Goal: Task Accomplishment & Management: Use online tool/utility

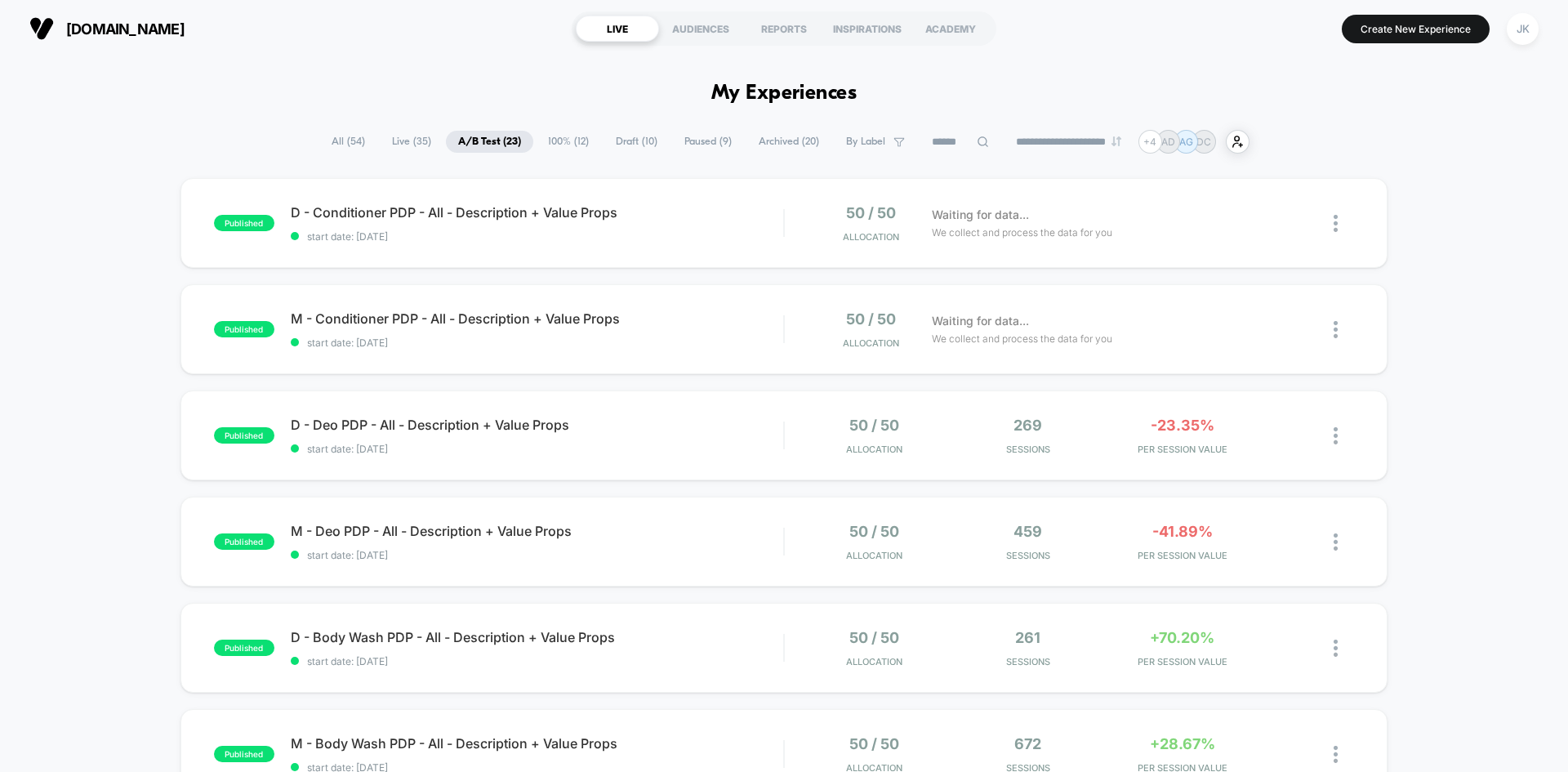
click at [555, 135] on span "100% ( 12 )" at bounding box center [568, 141] width 66 height 22
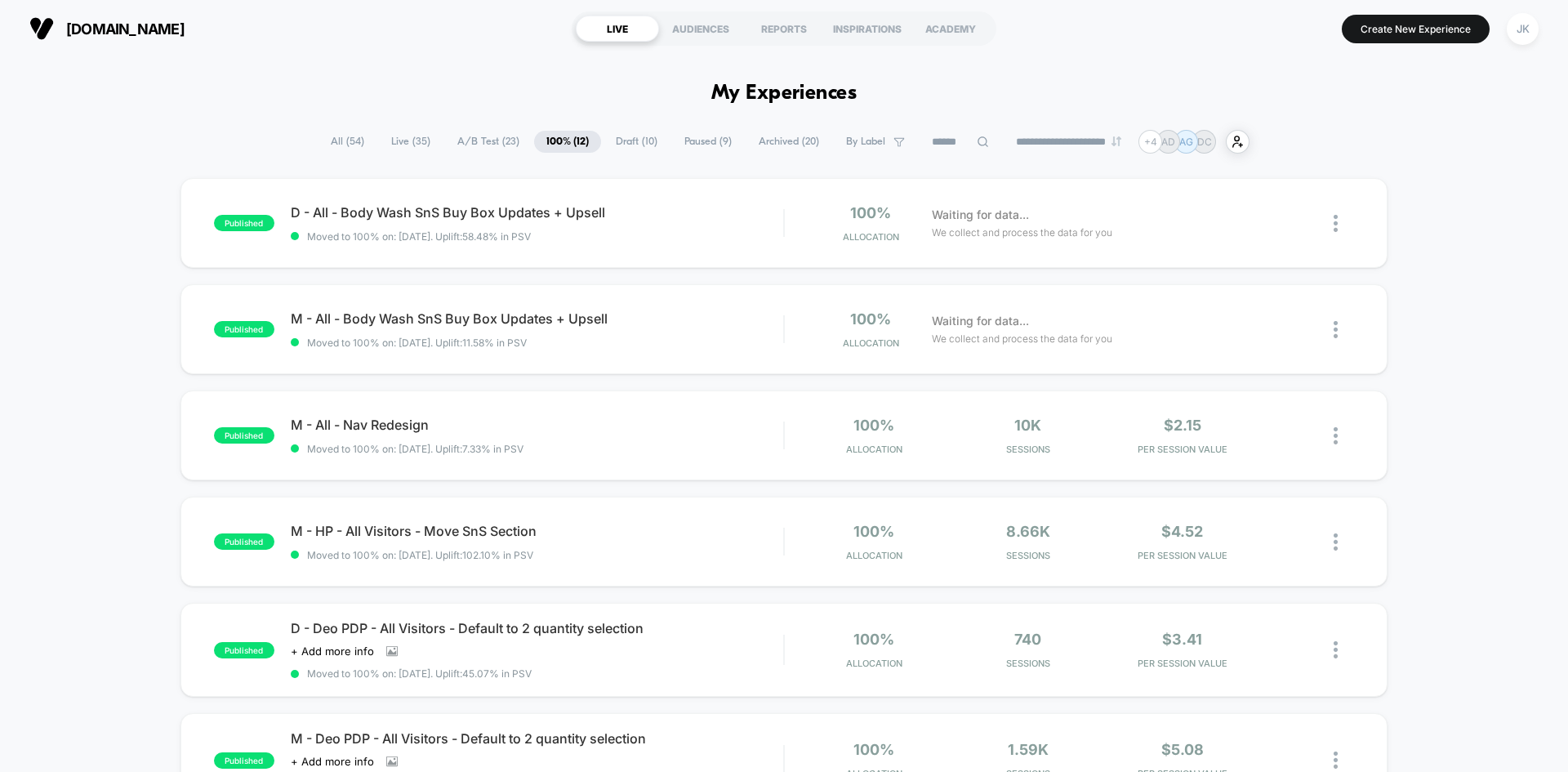
click at [472, 146] on span "A/B Test ( 23 )" at bounding box center [488, 141] width 86 height 22
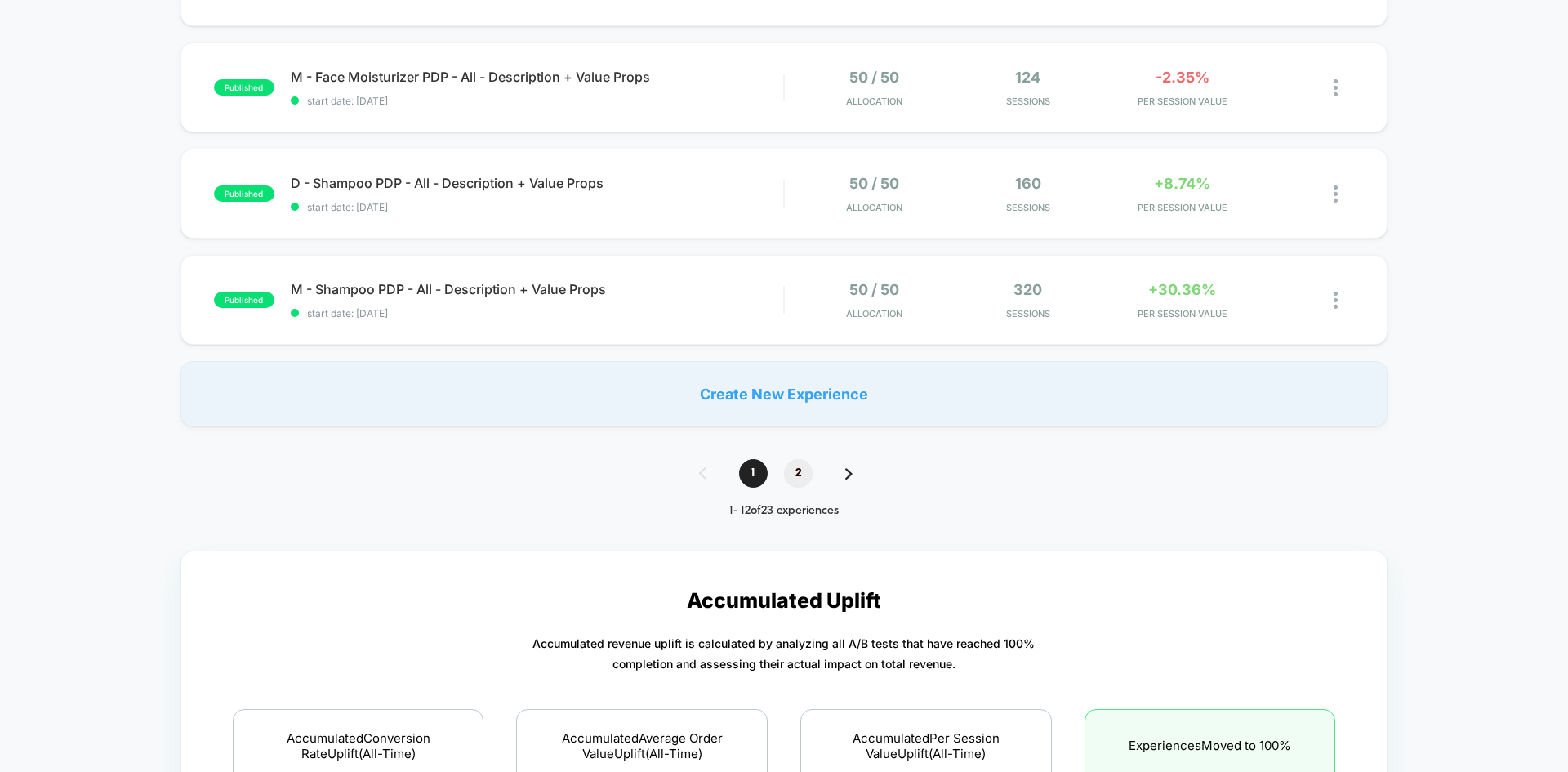
click at [806, 469] on span "2" at bounding box center [798, 474] width 29 height 29
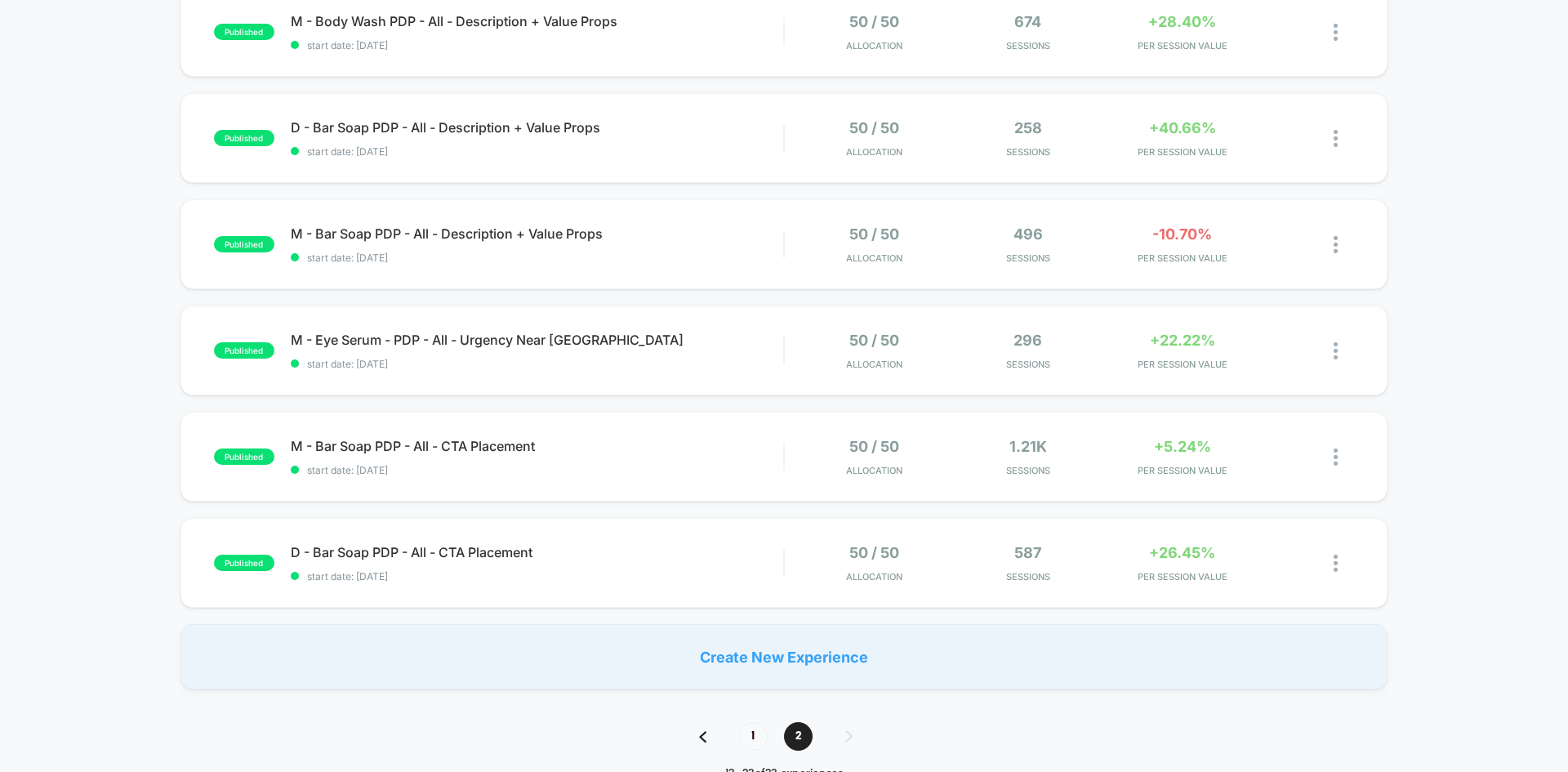
scroll to position [719, 0]
click at [474, 556] on span "D - Bar Soap PDP - All - CTA Placement Click to edit experience details" at bounding box center [537, 555] width 493 height 16
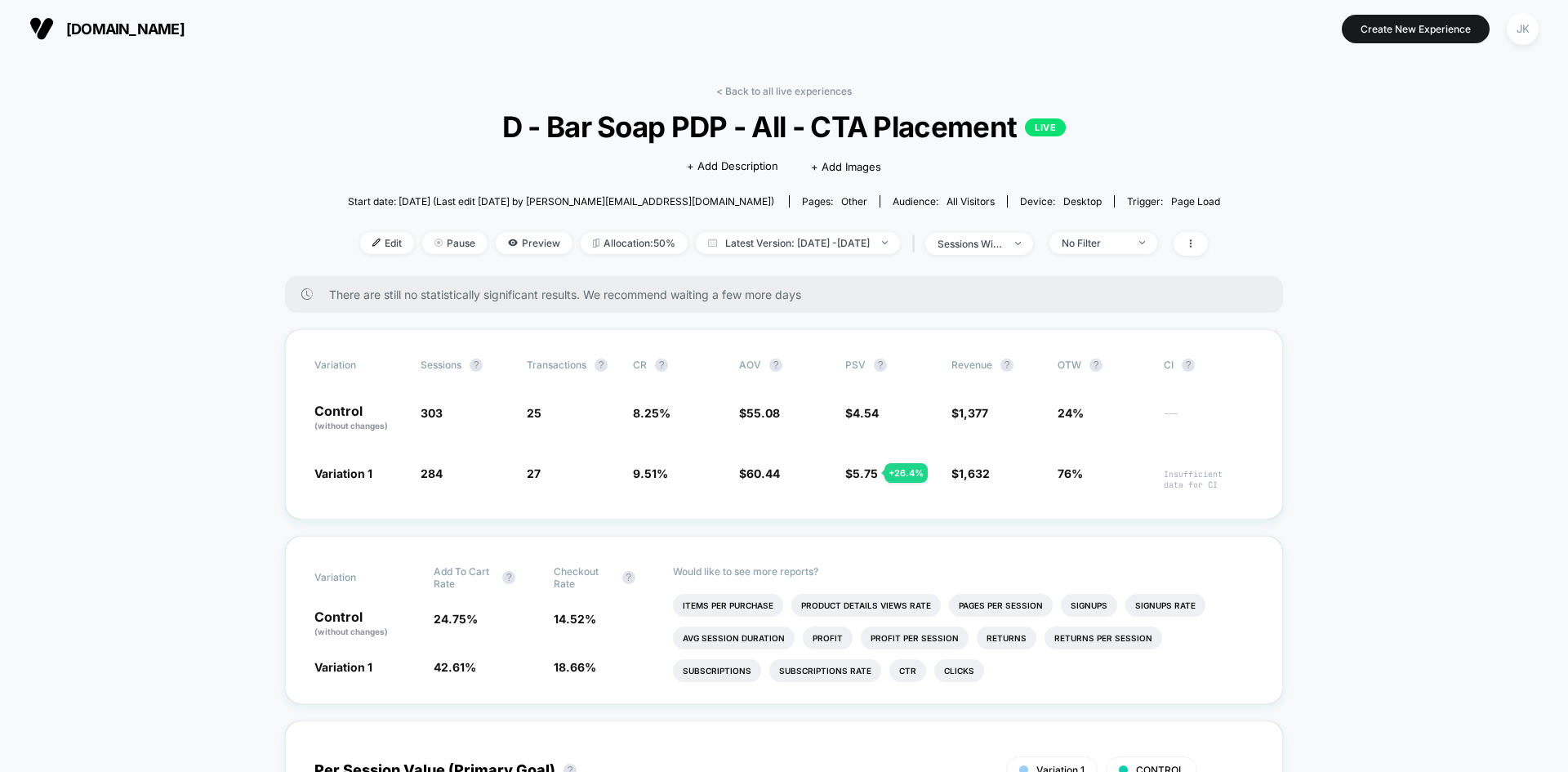
drag, startPoint x: 361, startPoint y: 239, endPoint x: 720, endPoint y: 147, distance: 370.6
click at [720, 147] on div "< Back to all live experiences D - Bar Soap PDP - All - CTA Placement LIVE Clic…" at bounding box center [784, 180] width 872 height 191
click at [750, 93] on link "< Back to all live experiences" at bounding box center [784, 91] width 136 height 13
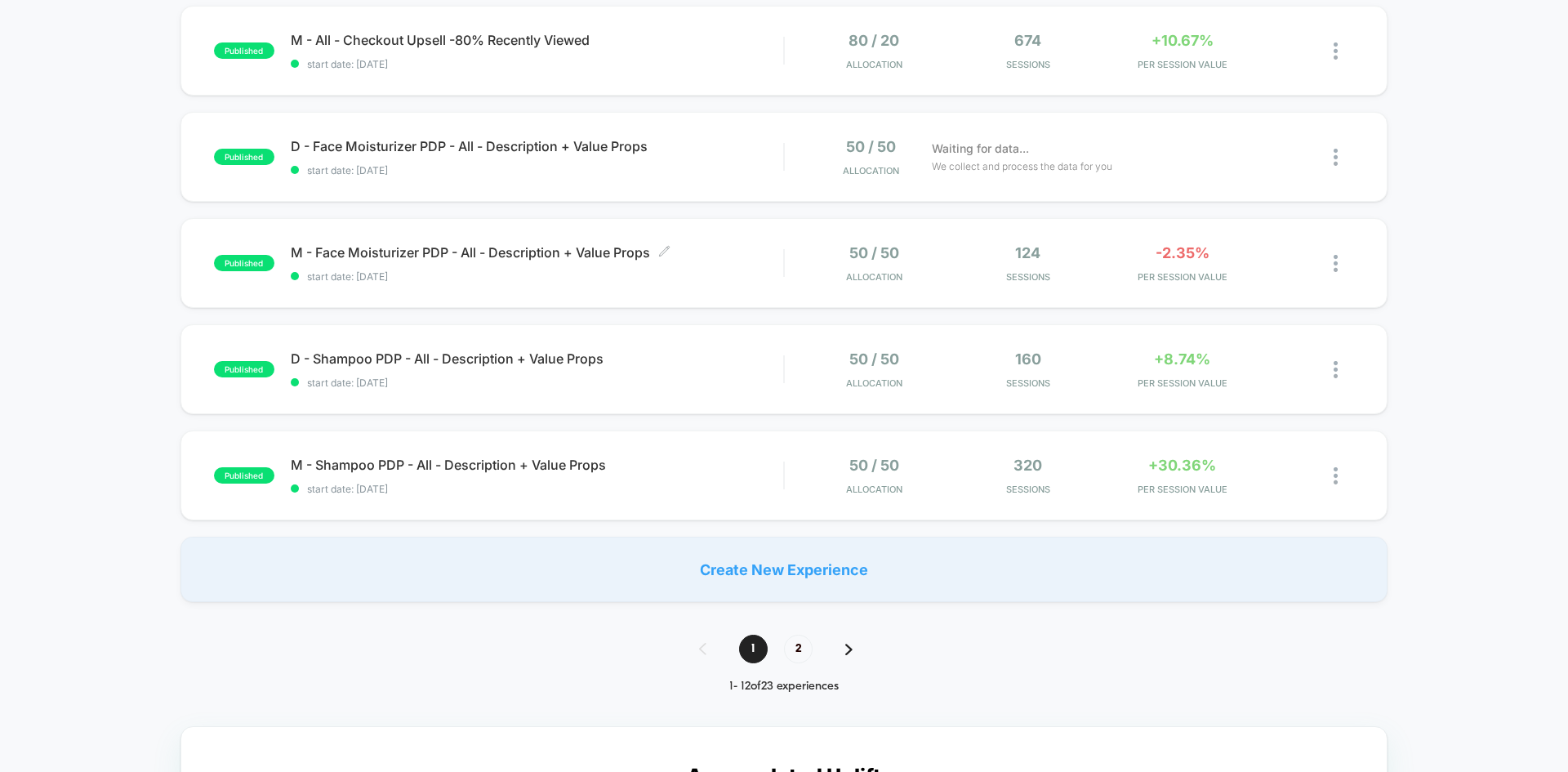
scroll to position [916, 0]
click at [806, 650] on span "2" at bounding box center [798, 648] width 29 height 29
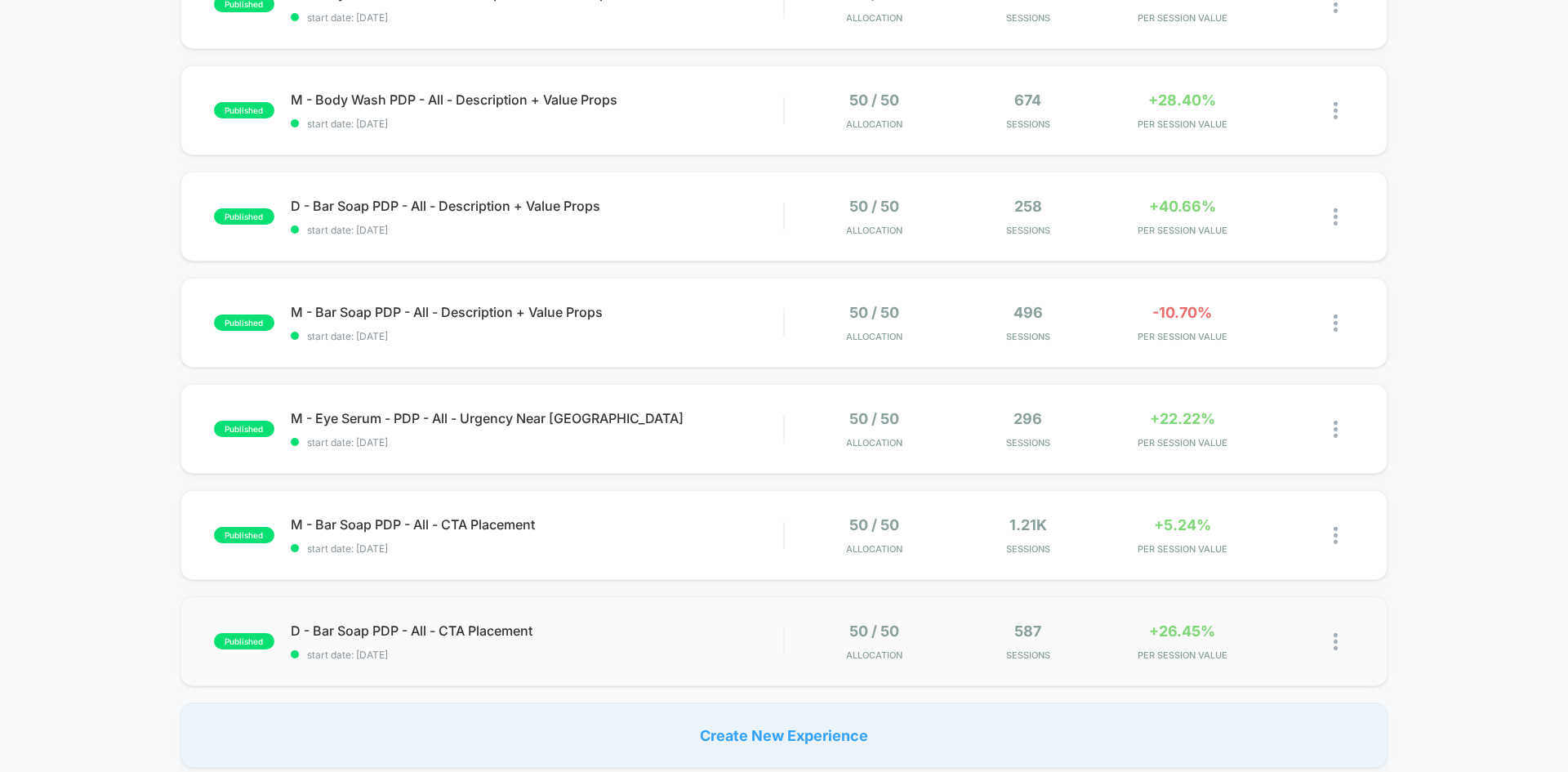
scroll to position [685, 0]
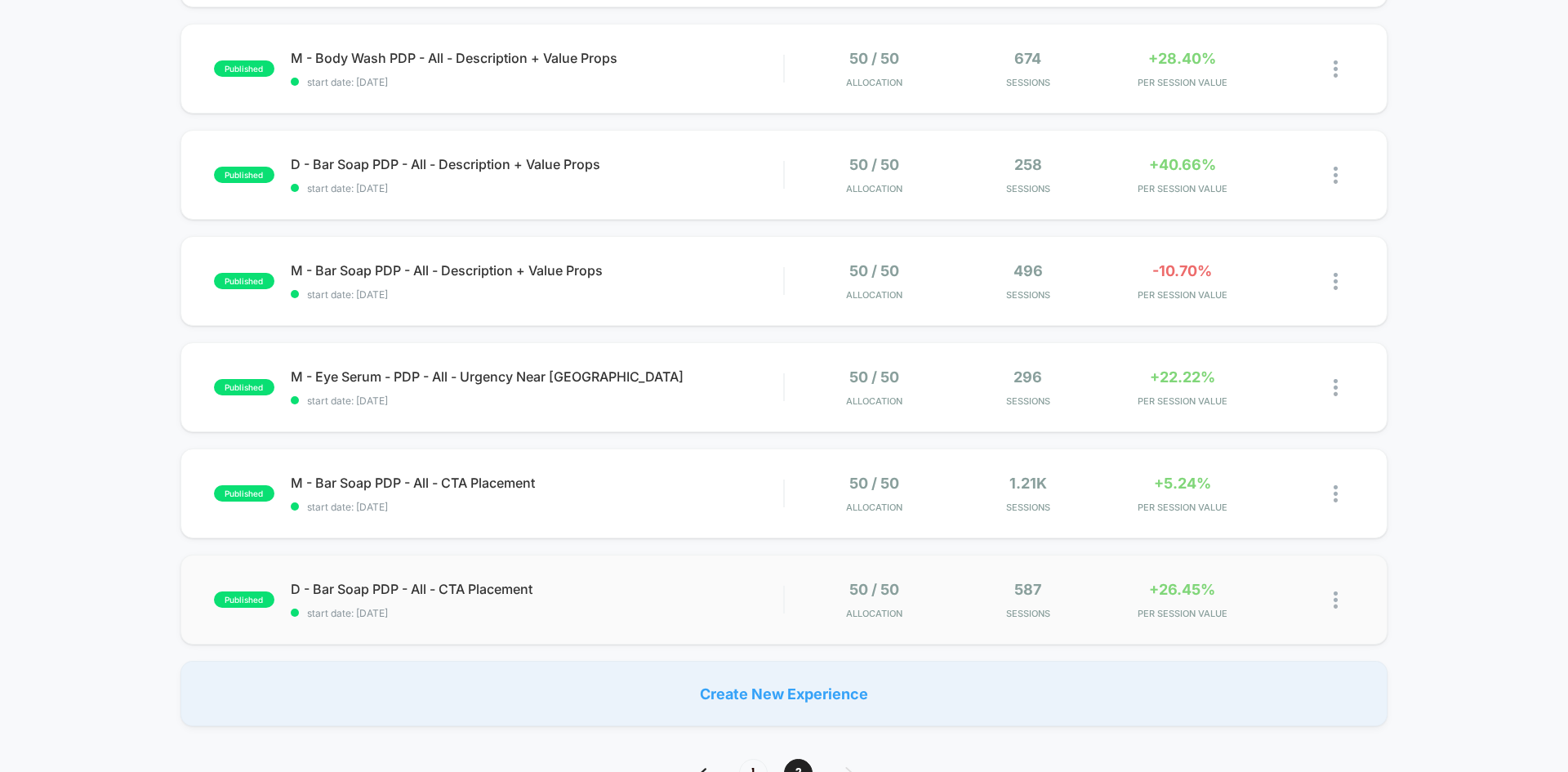
click at [1338, 599] on img at bounding box center [1336, 599] width 4 height 17
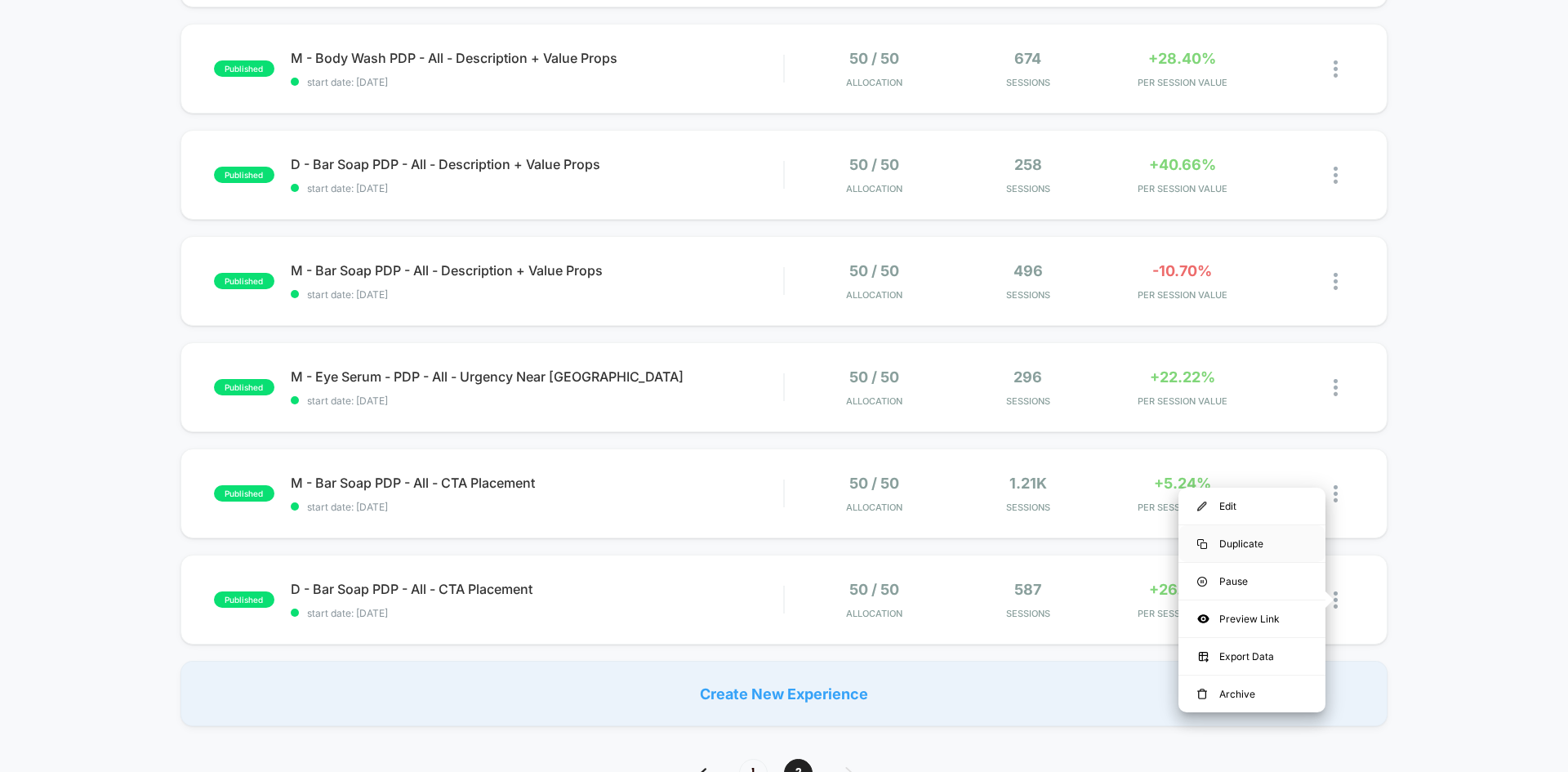
click at [1269, 547] on div "Duplicate" at bounding box center [1252, 543] width 147 height 37
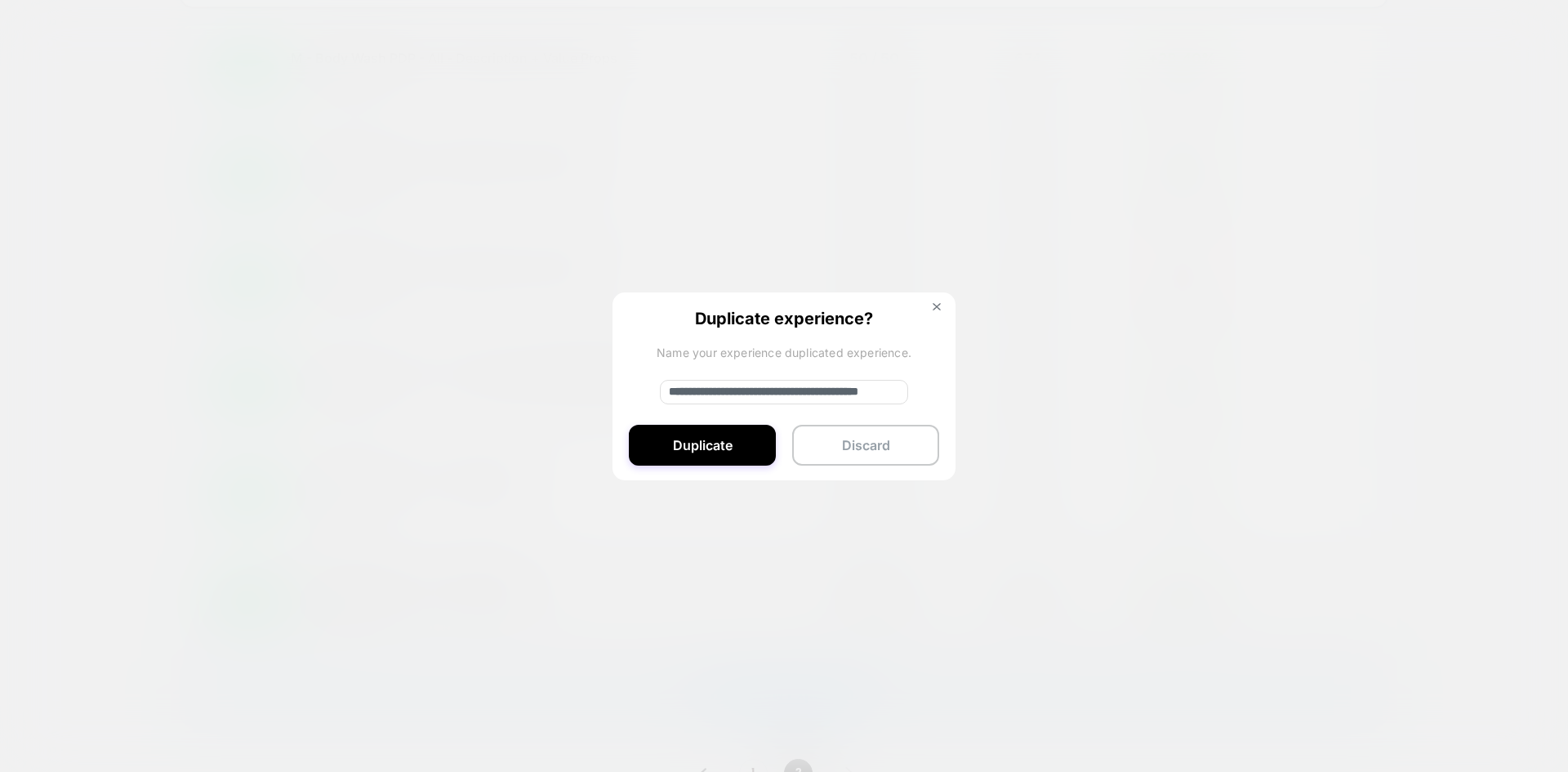
drag, startPoint x: 721, startPoint y: 388, endPoint x: 569, endPoint y: 397, distance: 152.3
click at [1334, 581] on div "**********" at bounding box center [1344, 599] width 21 height 39
type input "**********"
click at [720, 449] on button "Duplicate" at bounding box center [703, 444] width 147 height 40
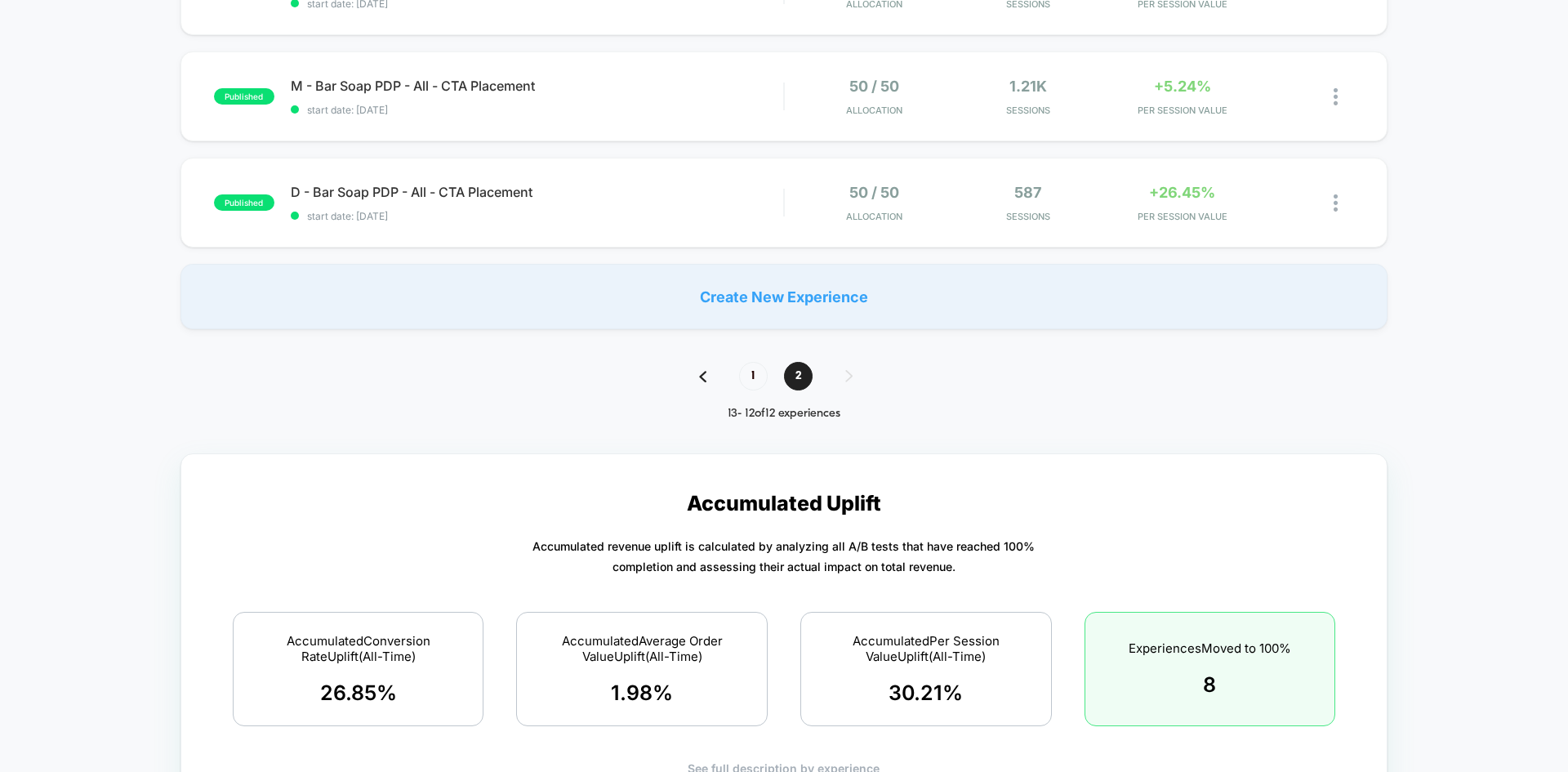
scroll to position [1043, 0]
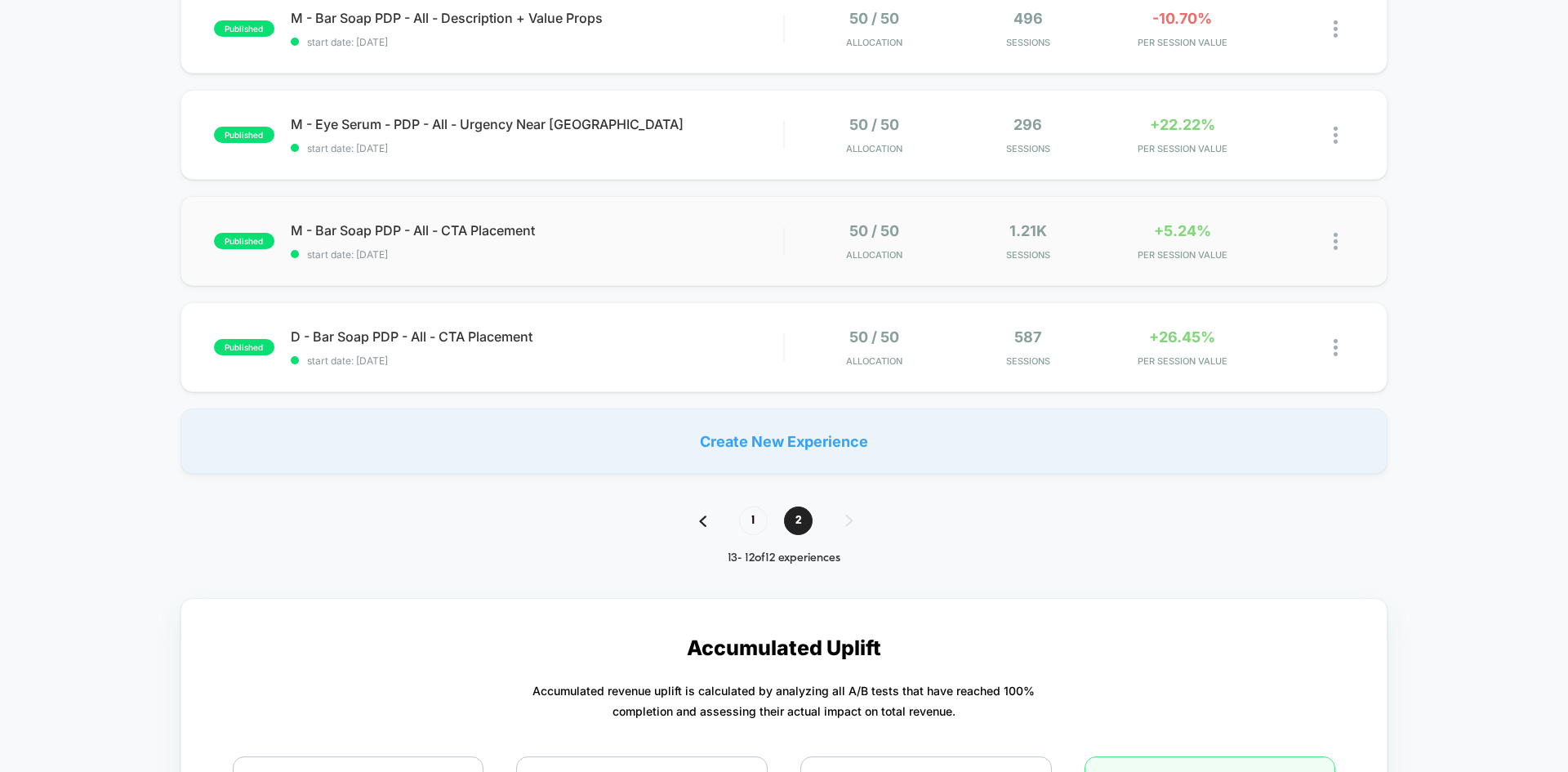
click at [1335, 236] on img at bounding box center [1336, 241] width 4 height 17
click at [1263, 182] on div "Duplicate" at bounding box center [1252, 184] width 147 height 37
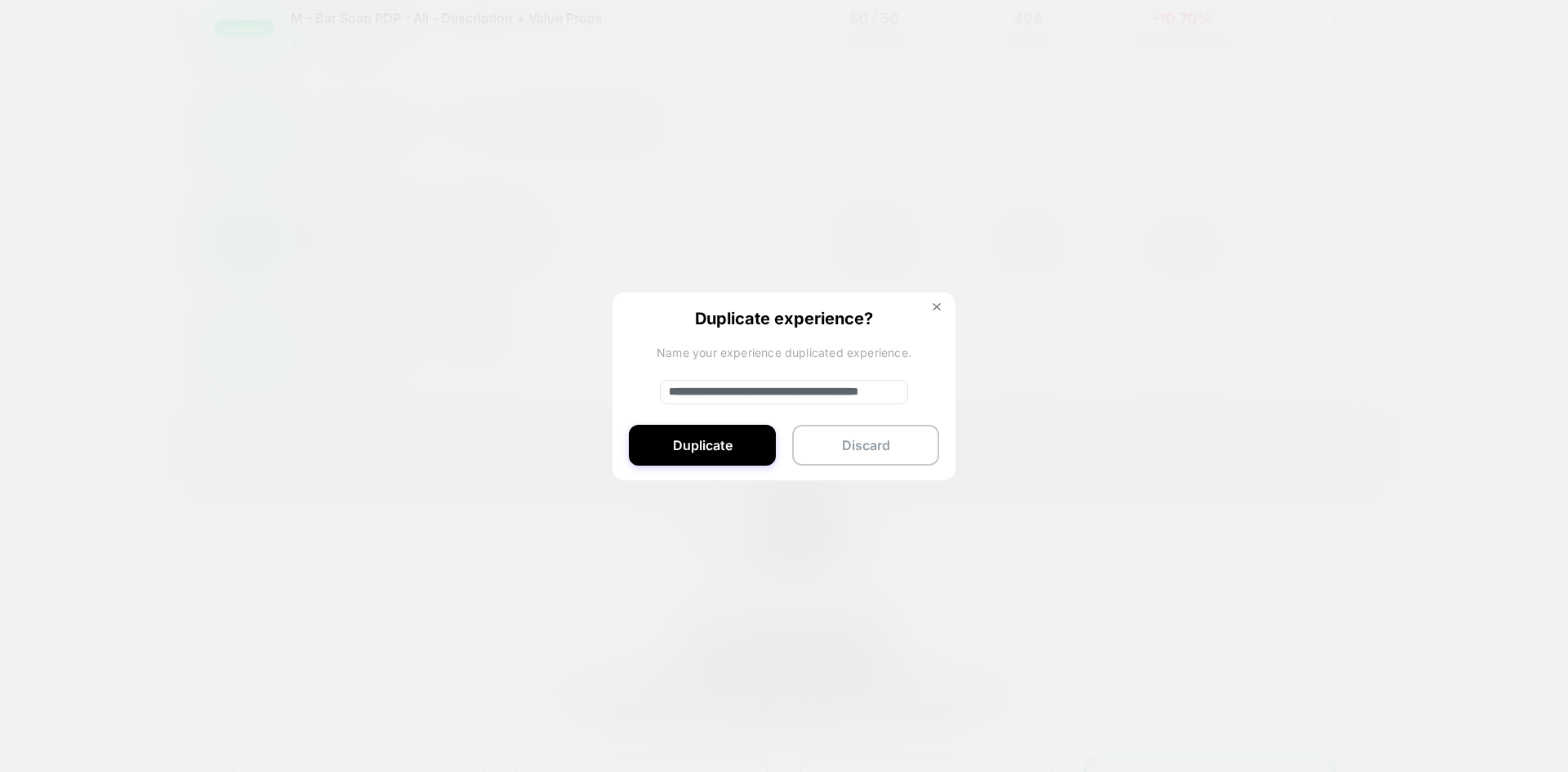
drag, startPoint x: 726, startPoint y: 388, endPoint x: 562, endPoint y: 394, distance: 164.1
click at [1334, 261] on div "**********" at bounding box center [1344, 241] width 21 height 39
type input "**********"
click at [664, 439] on button "Duplicate" at bounding box center [703, 444] width 147 height 40
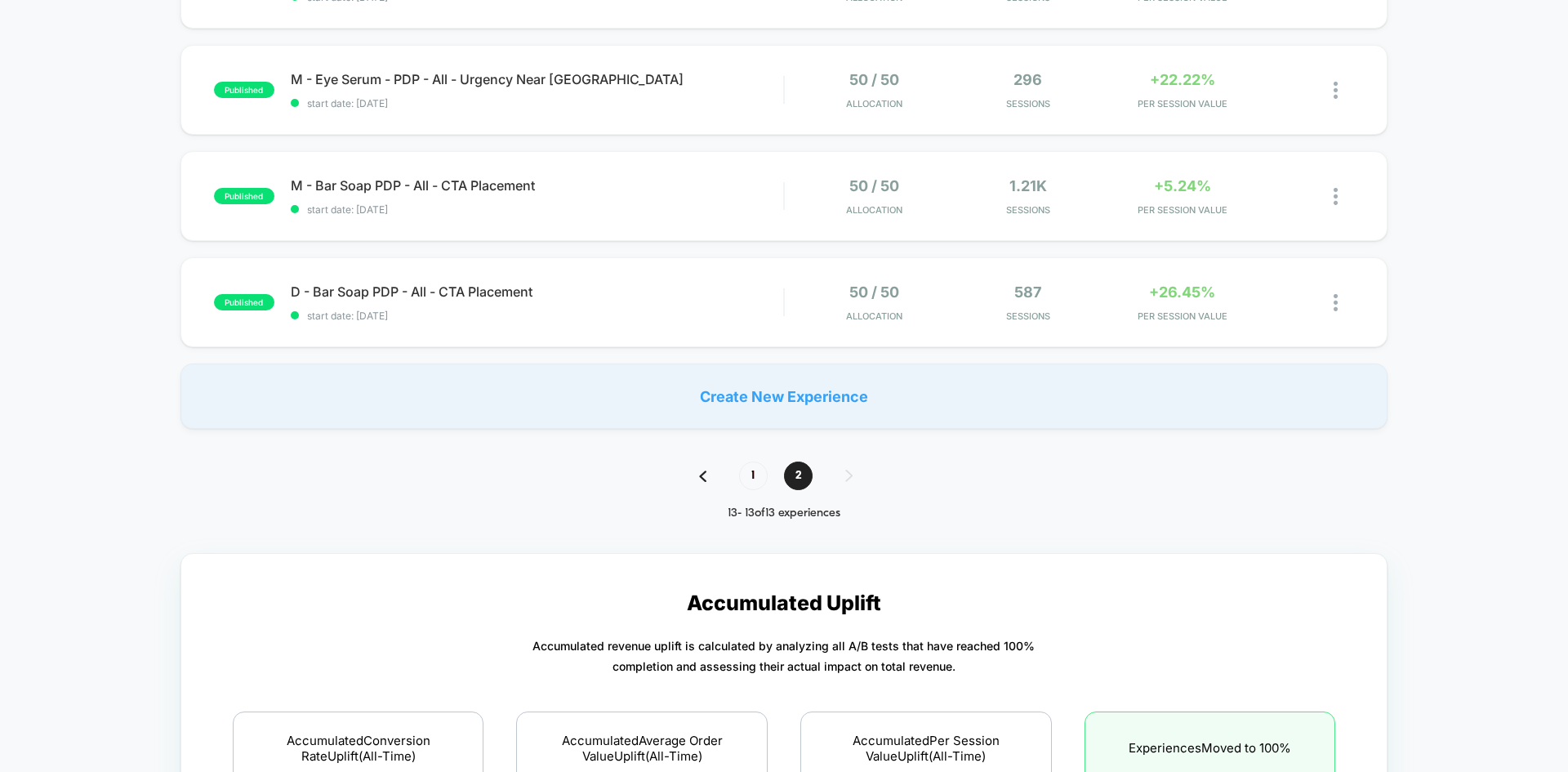
scroll to position [1406, 0]
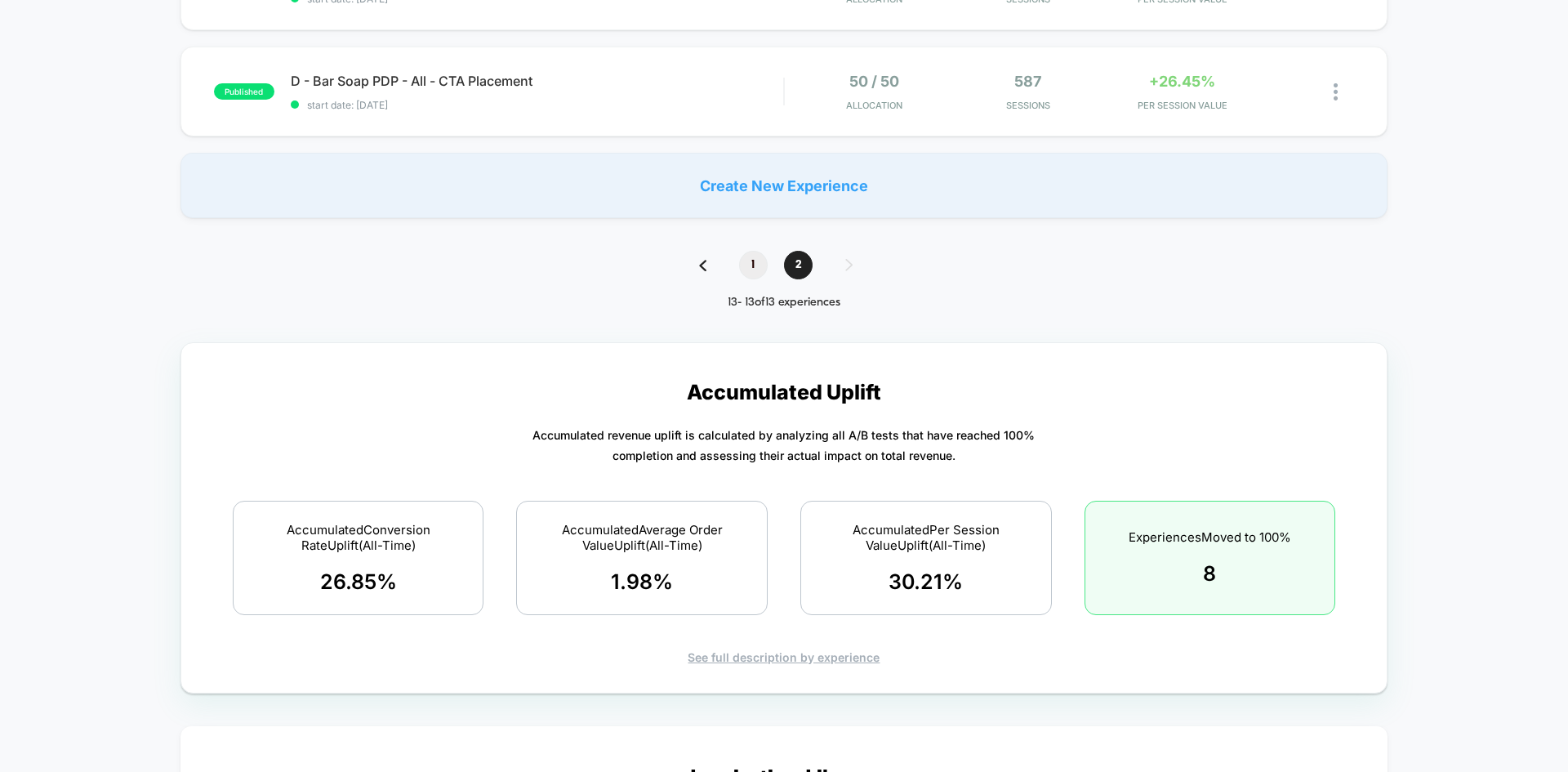
click at [752, 268] on span "1" at bounding box center [753, 265] width 29 height 29
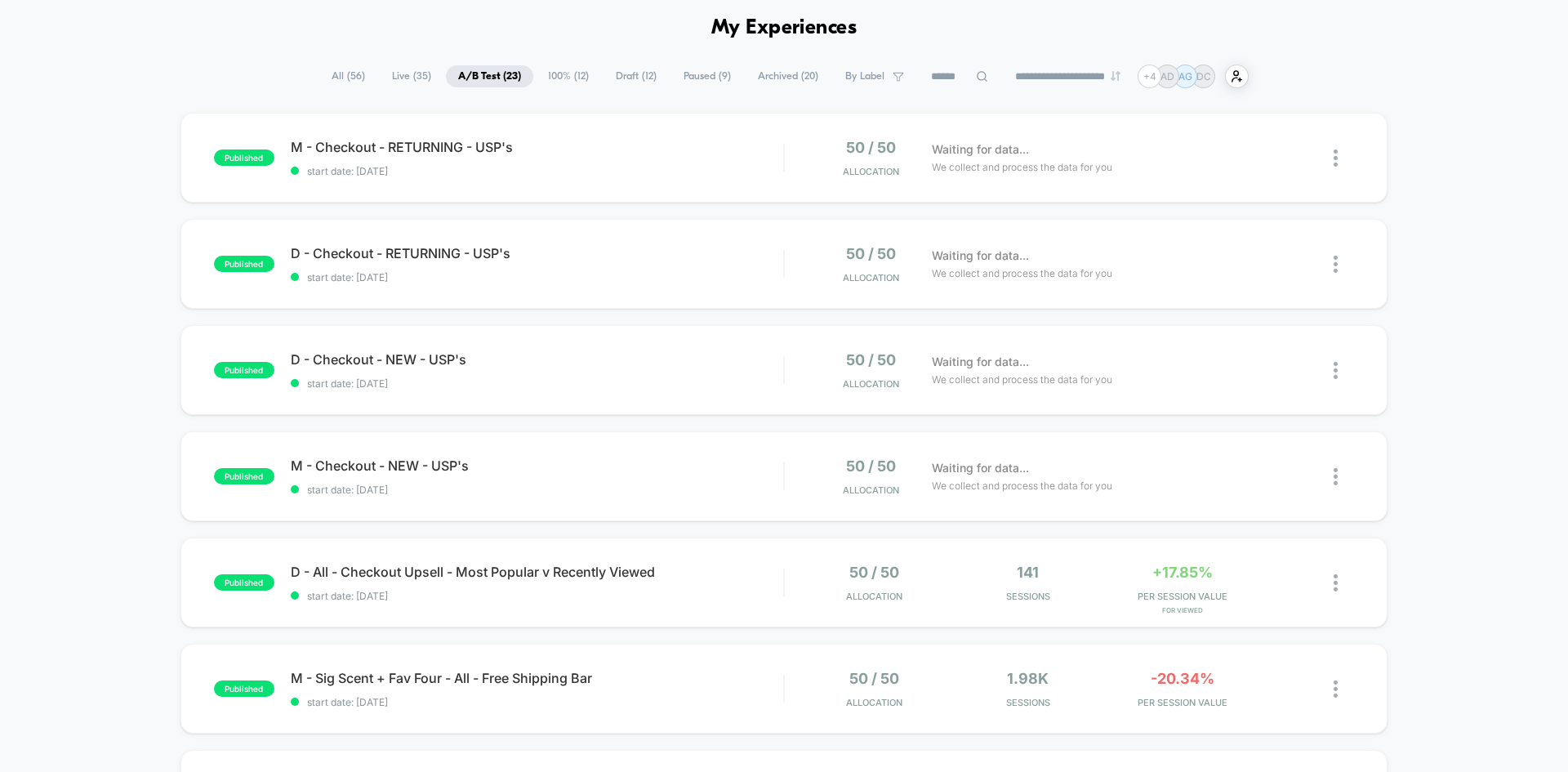
scroll to position [0, 0]
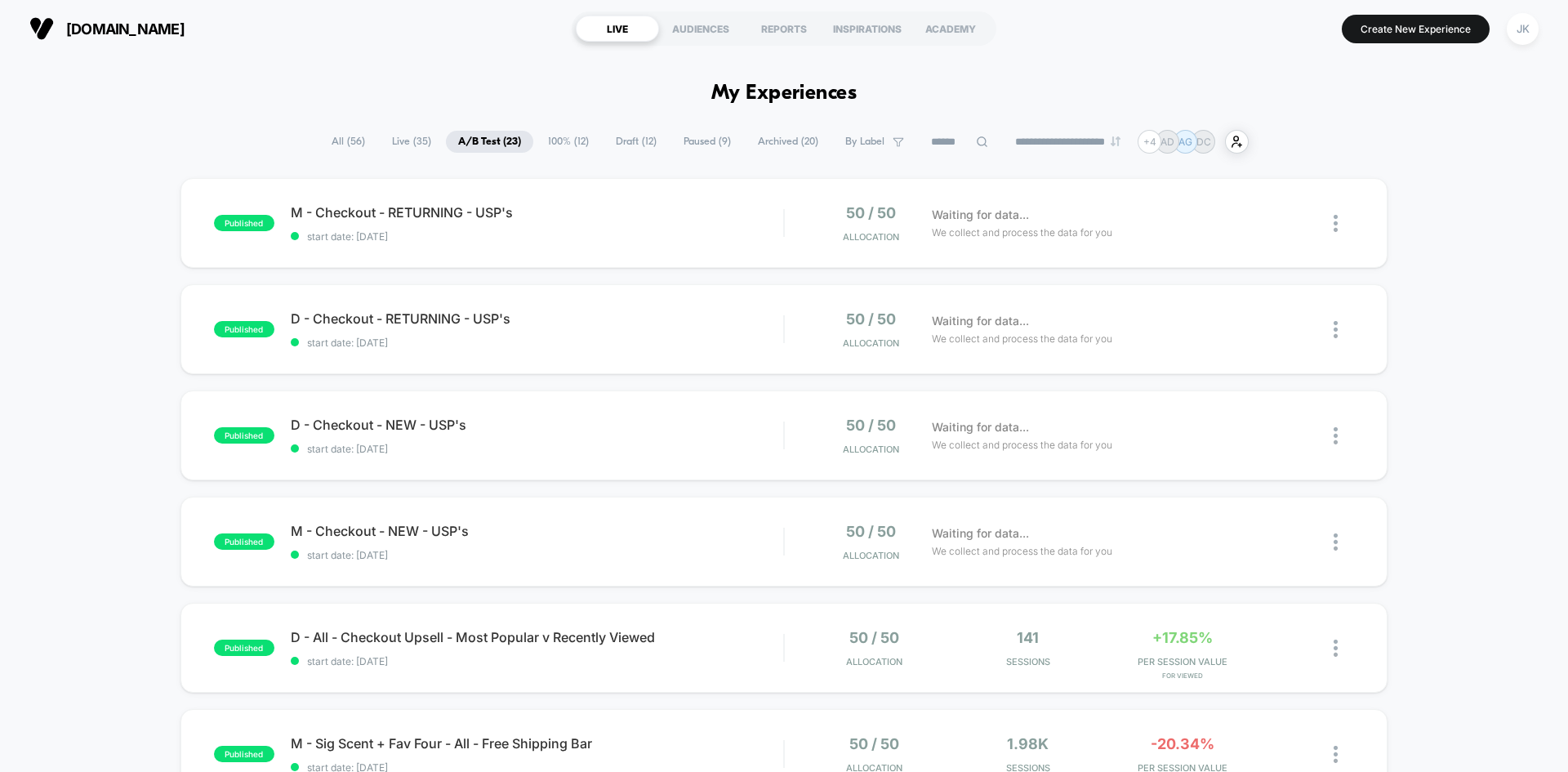
click at [616, 141] on span "Draft ( 12 )" at bounding box center [636, 141] width 66 height 22
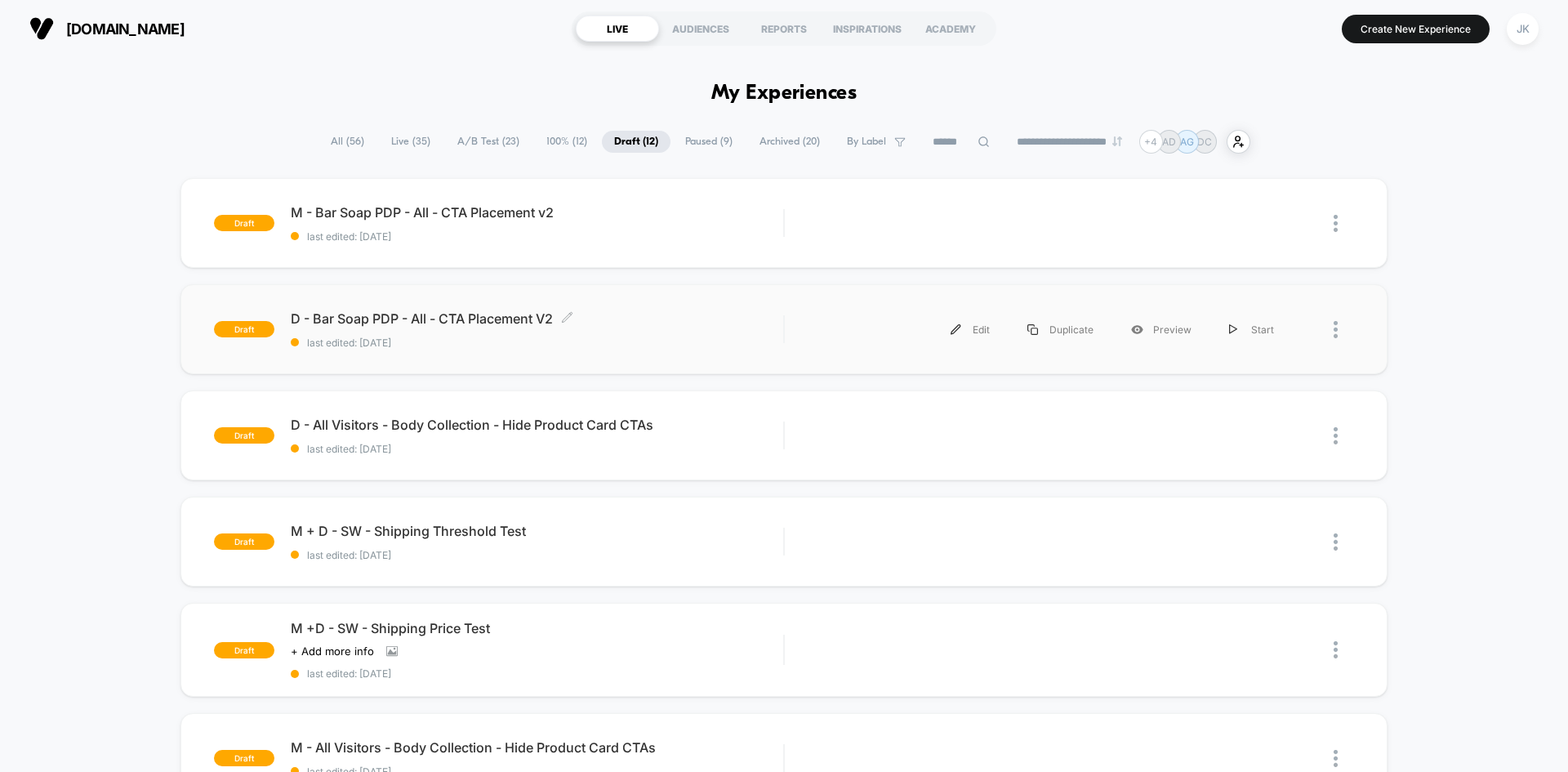
click at [487, 319] on span "D - Bar Soap PDP - All - CTA Placement V2 Click to edit experience details" at bounding box center [537, 318] width 493 height 16
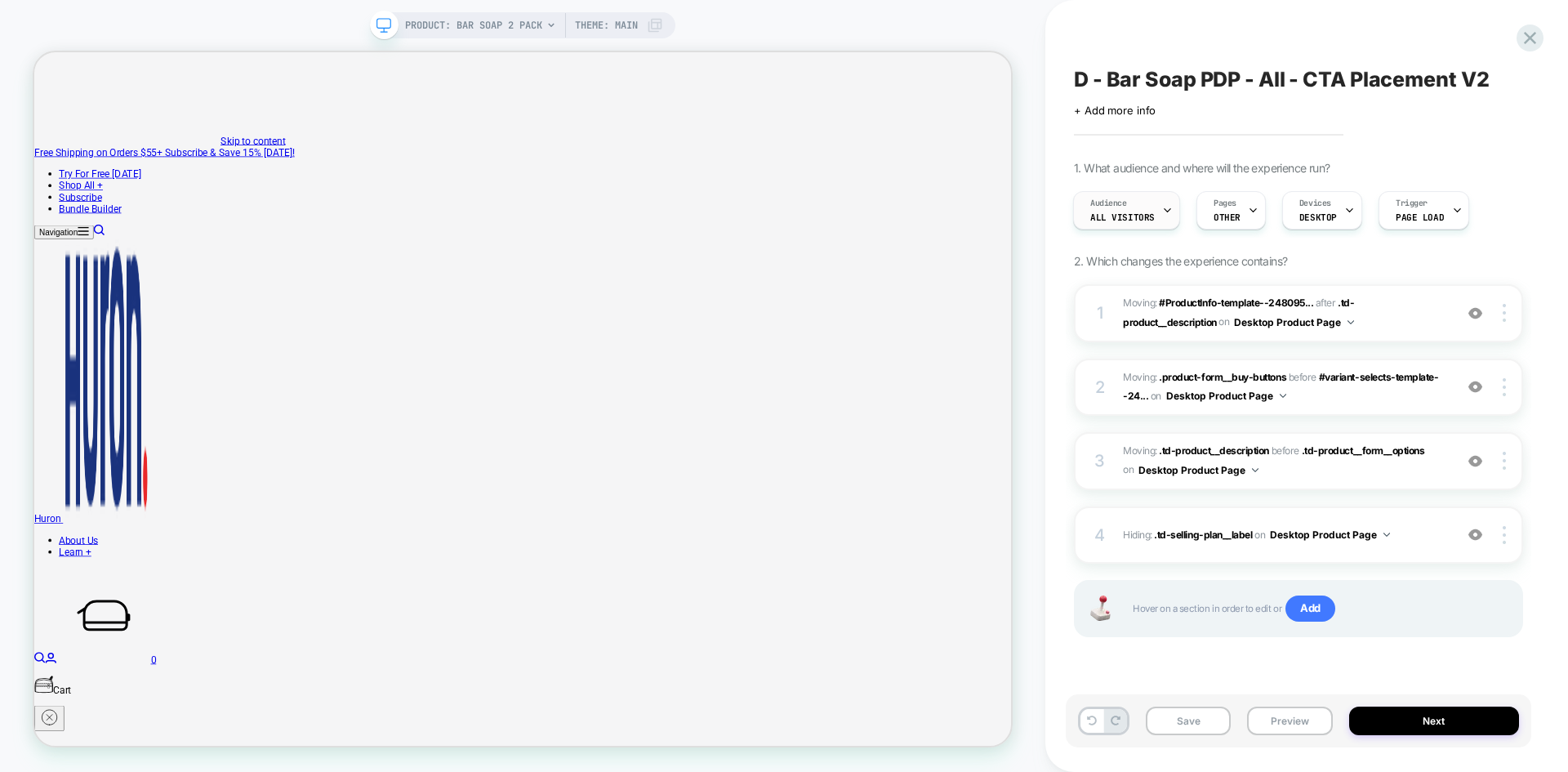
click at [1155, 223] on div "Audience All Visitors" at bounding box center [1123, 210] width 97 height 37
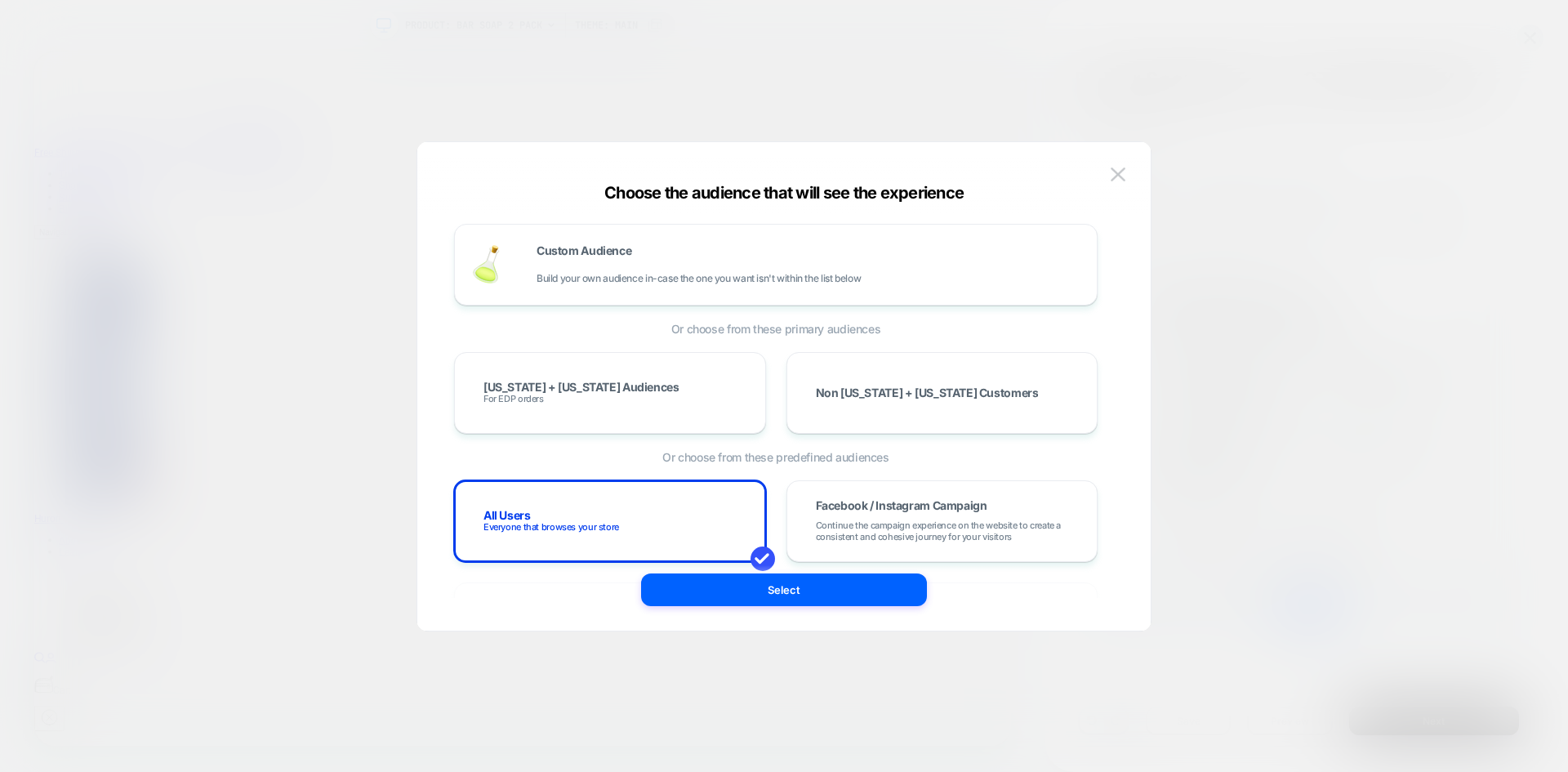
click at [1233, 129] on div at bounding box center [784, 386] width 1568 height 772
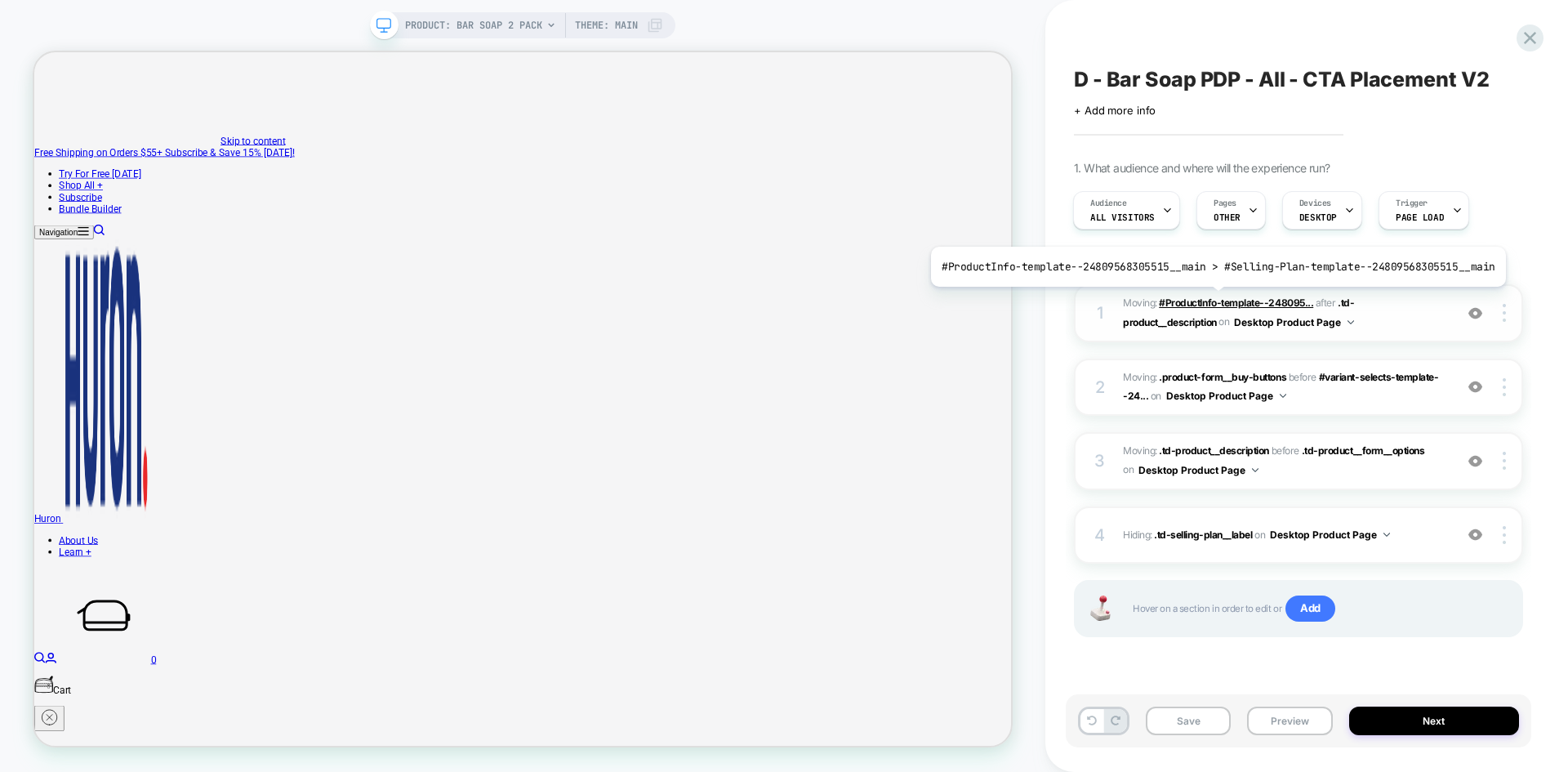
click at [1211, 299] on span "#ProductInfo-template--248095..." at bounding box center [1236, 303] width 155 height 13
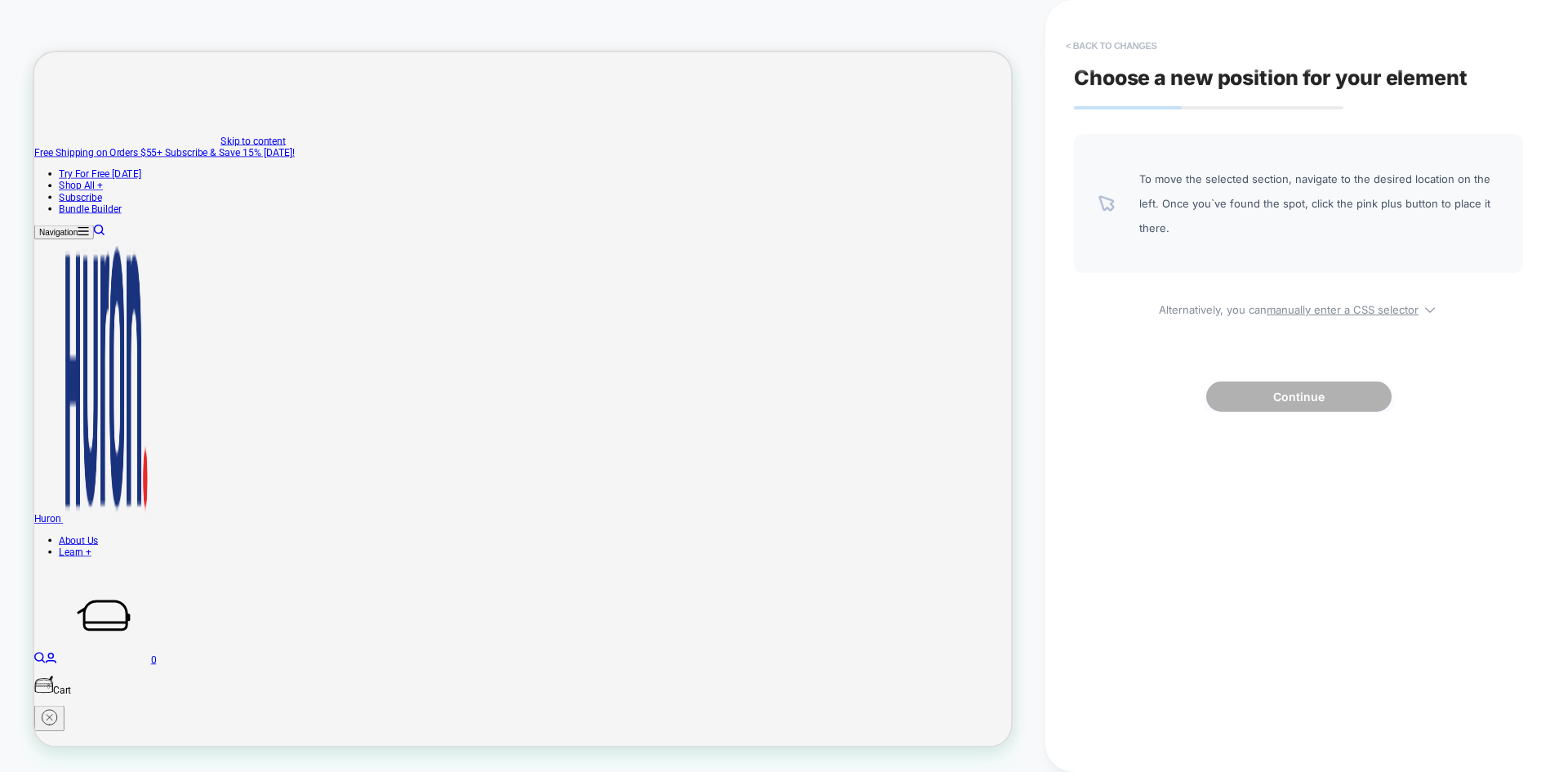
click at [1115, 53] on button "< Back to changes" at bounding box center [1112, 45] width 108 height 26
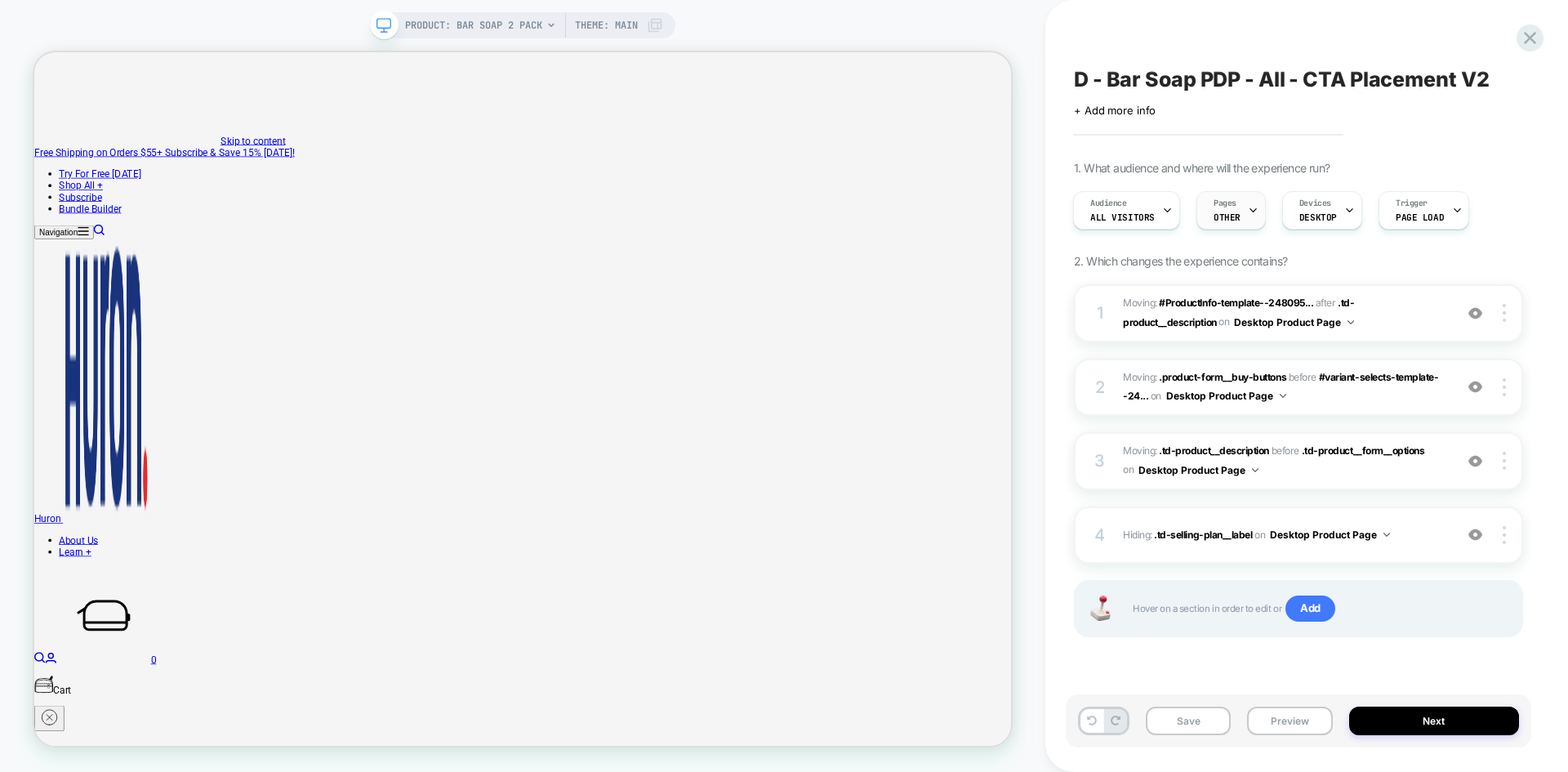
scroll to position [0, 2]
click at [1180, 723] on button "Save" at bounding box center [1189, 721] width 85 height 29
click at [1297, 720] on button "Preview" at bounding box center [1289, 721] width 85 height 29
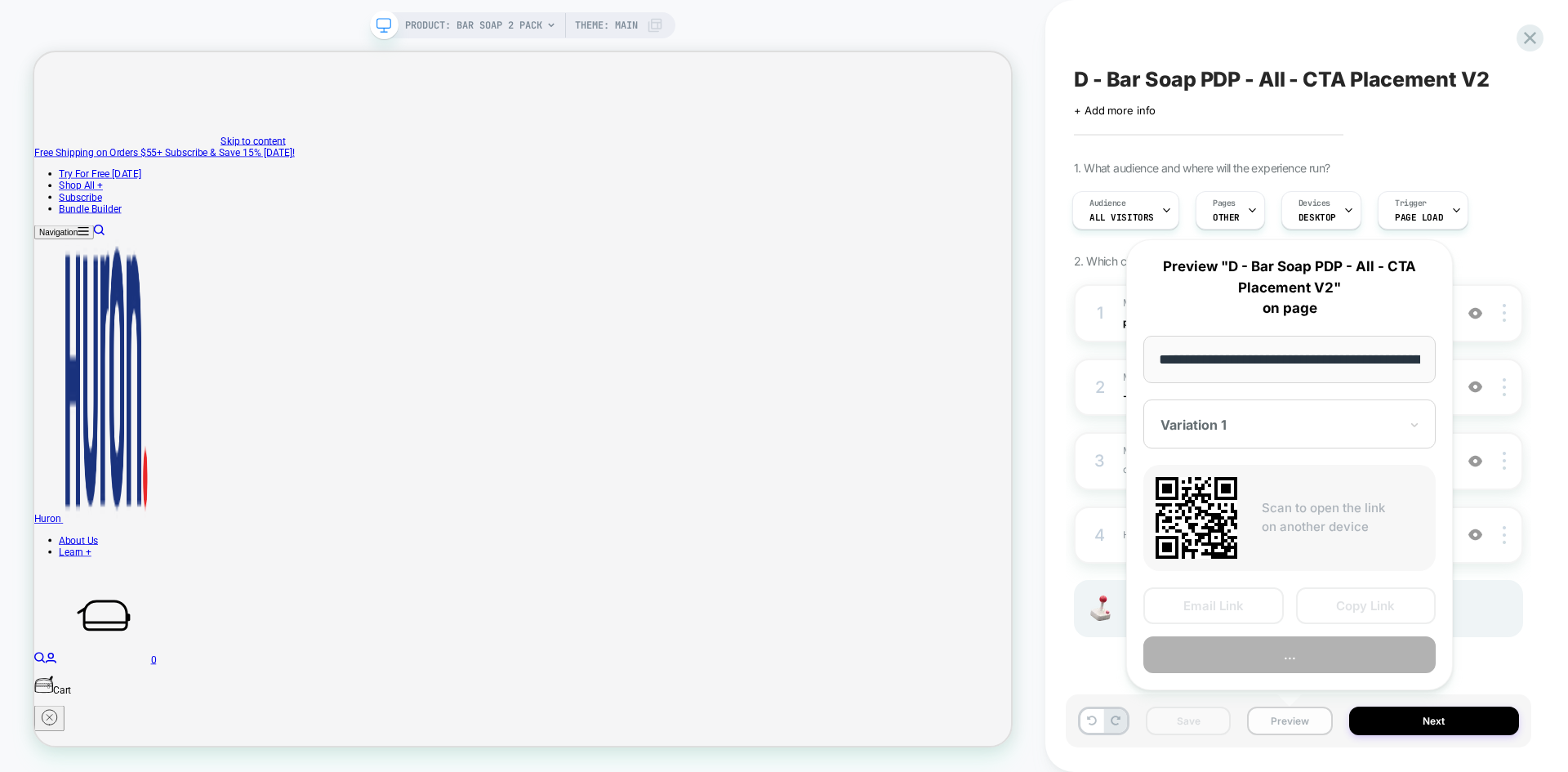
scroll to position [0, 197]
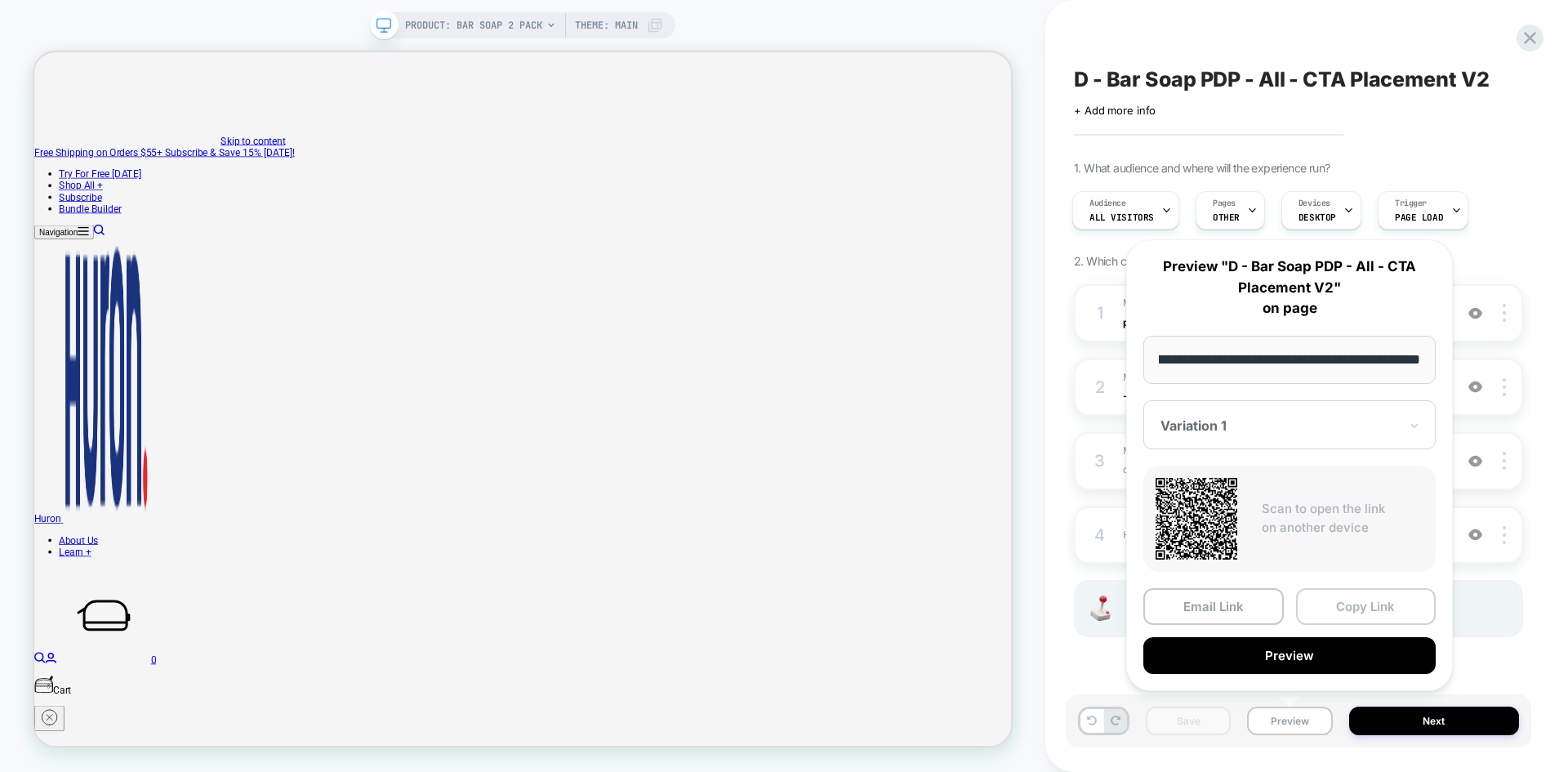
click at [1354, 605] on button "Copy Link" at bounding box center [1367, 606] width 140 height 37
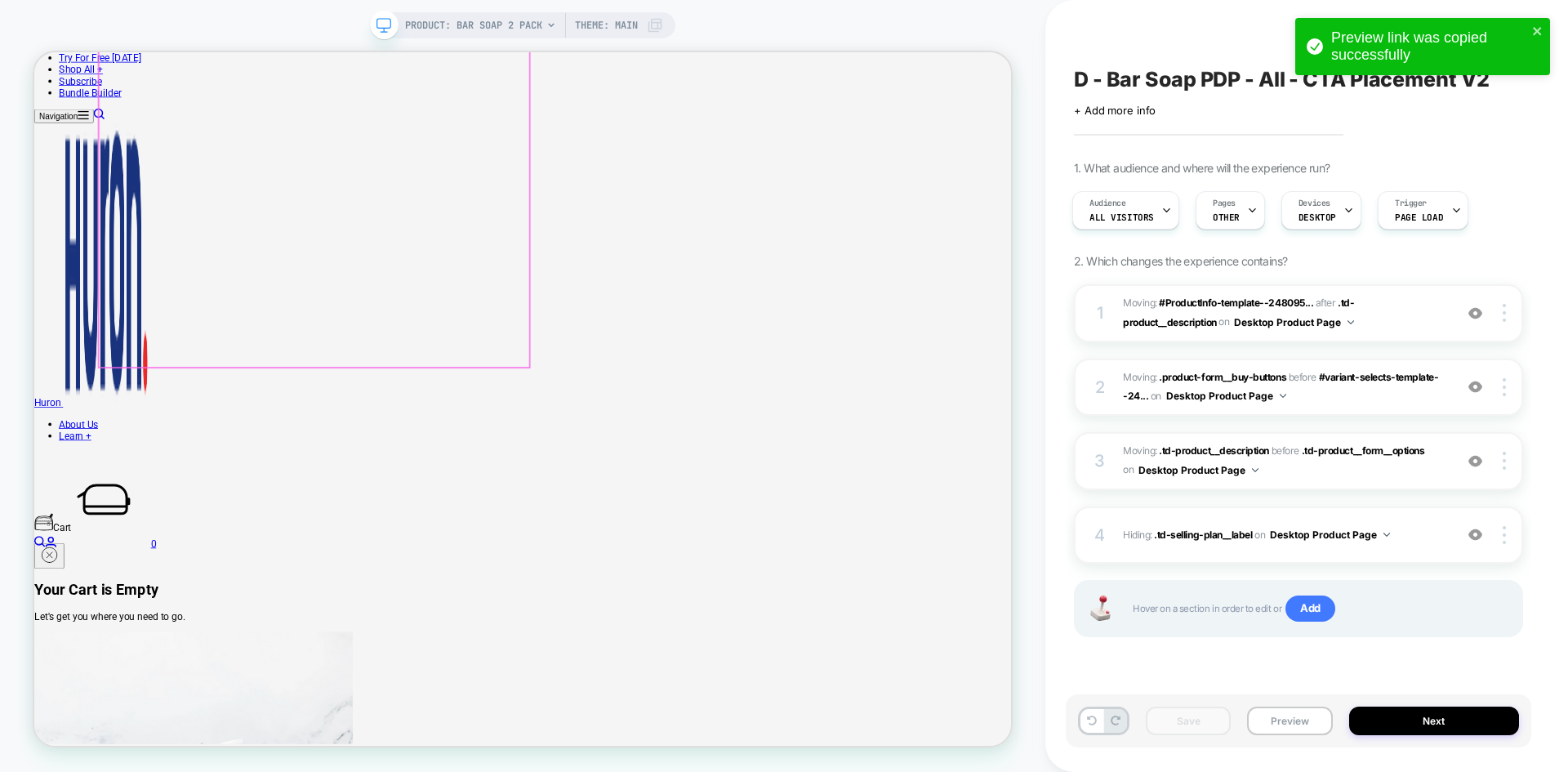
scroll to position [0, 0]
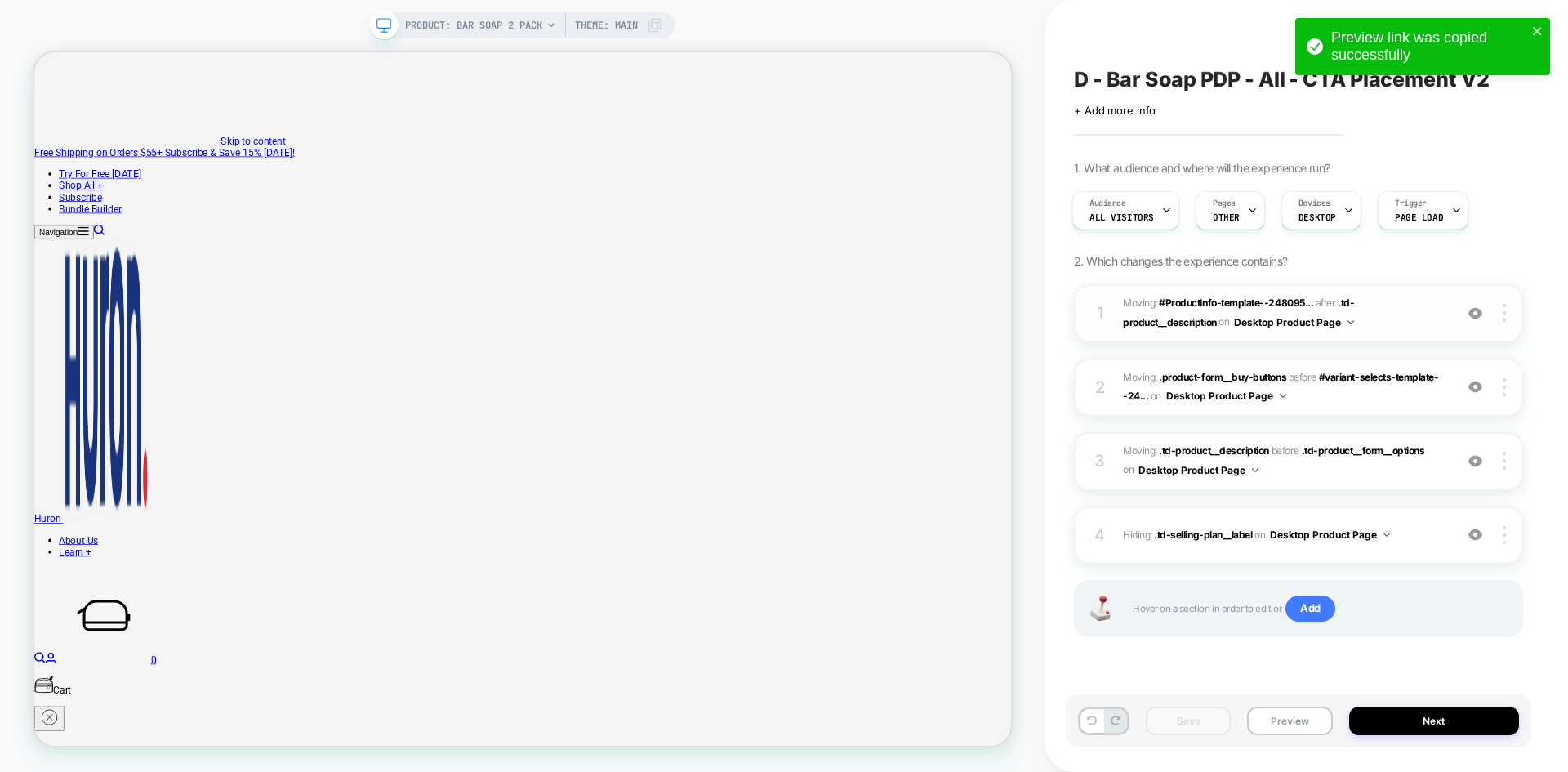
click at [1474, 317] on img at bounding box center [1475, 313] width 13 height 13
click at [1483, 385] on div at bounding box center [1475, 387] width 31 height 18
click at [1483, 386] on img at bounding box center [1475, 386] width 13 height 13
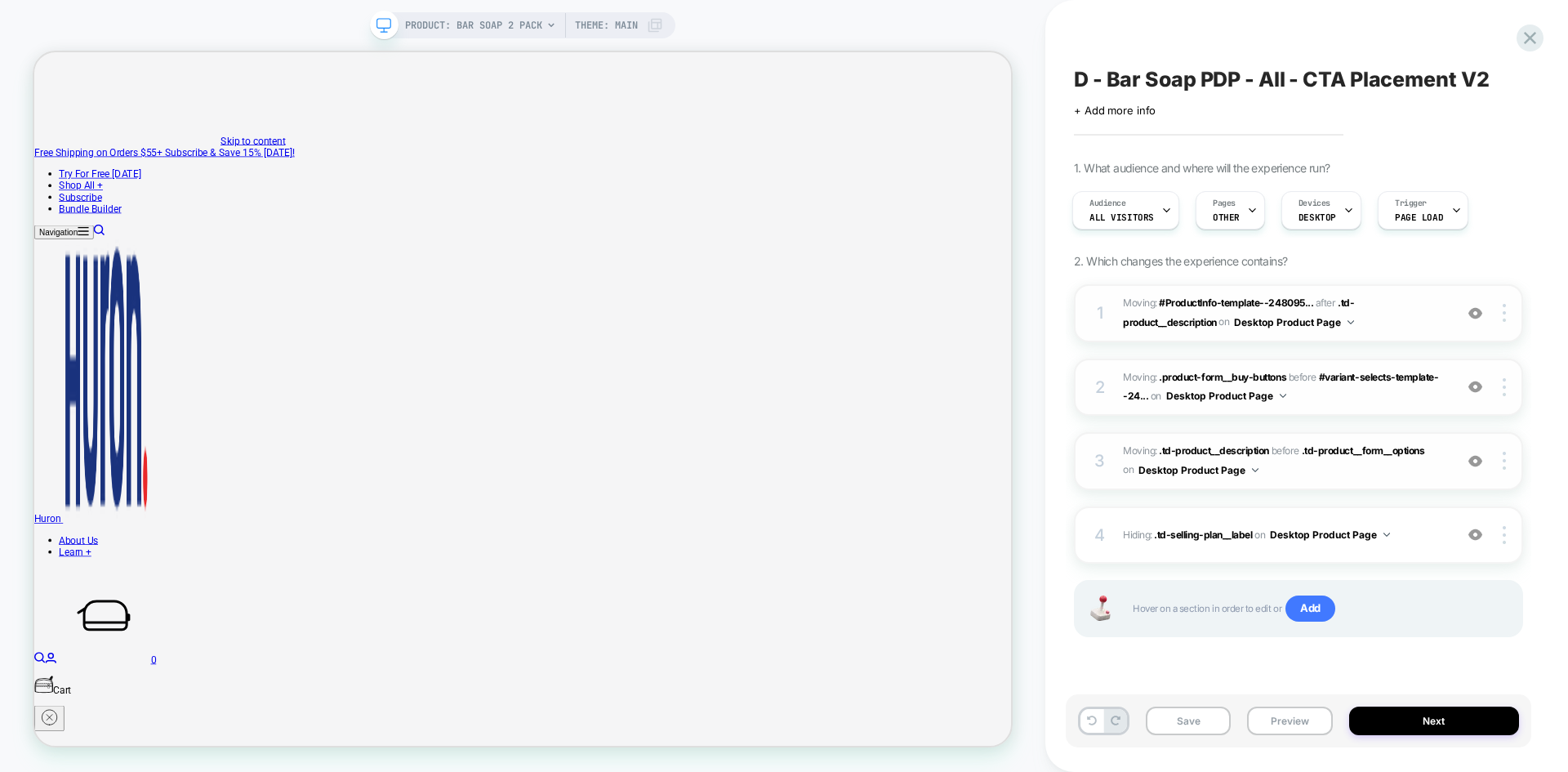
click at [1481, 460] on img at bounding box center [1475, 460] width 13 height 13
click at [1473, 535] on img at bounding box center [1475, 534] width 13 height 13
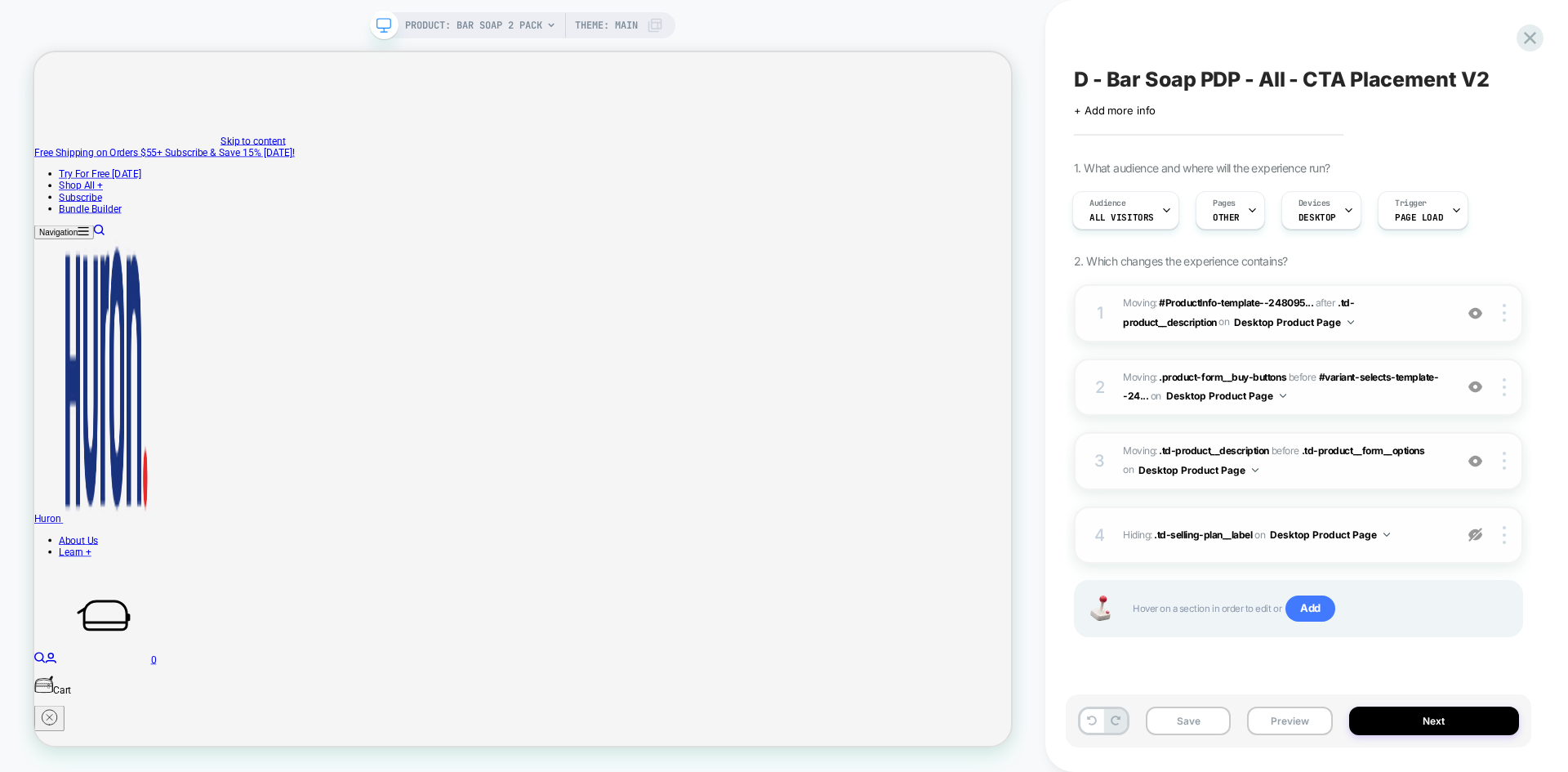
click at [1473, 535] on img at bounding box center [1475, 534] width 13 height 13
click at [1195, 723] on button "Save" at bounding box center [1189, 721] width 85 height 29
click at [1534, 49] on div at bounding box center [1529, 38] width 33 height 33
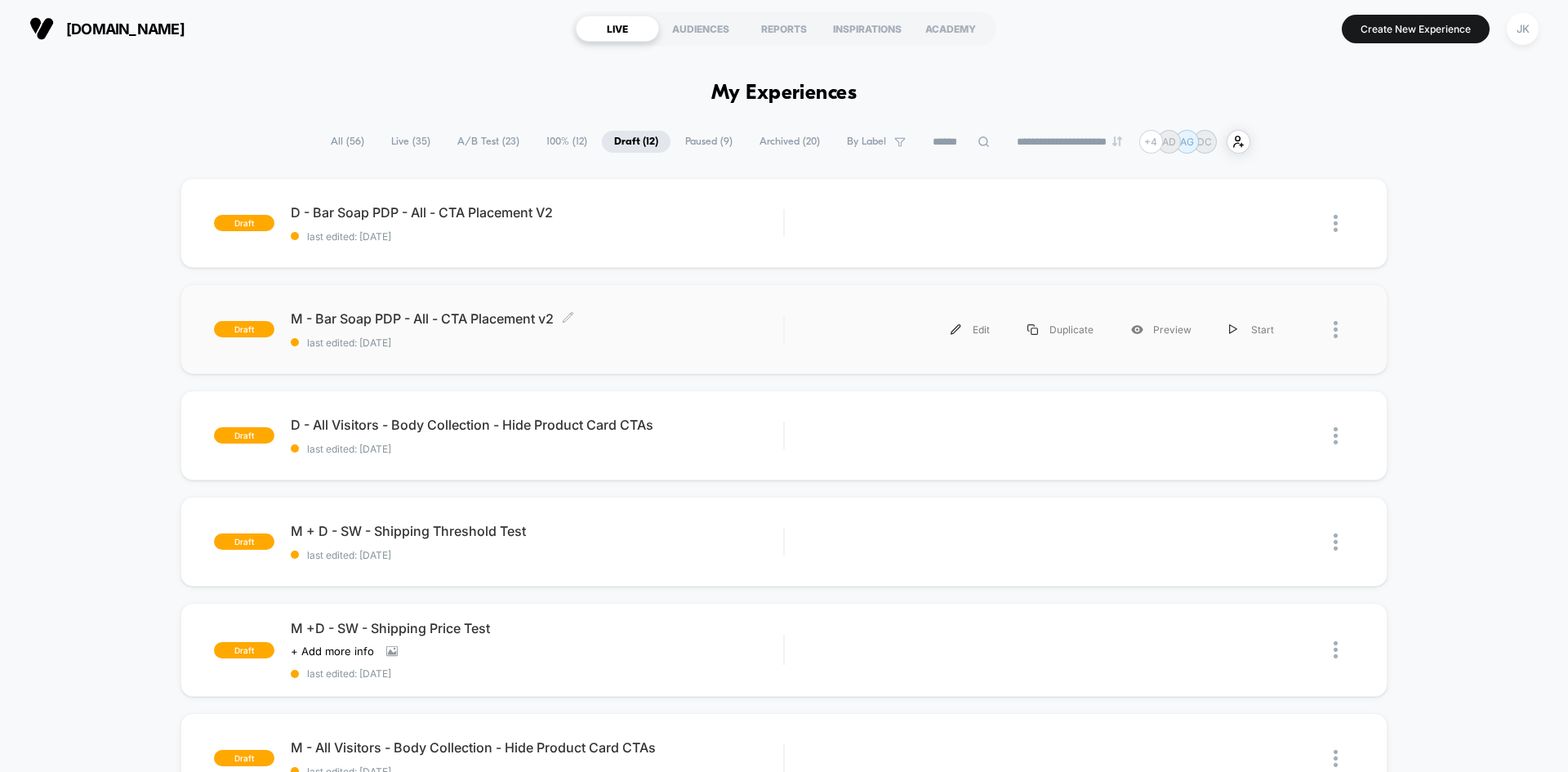
click at [460, 319] on span "M - Bar Soap PDP - All - CTA Placement v2 Click to edit experience details" at bounding box center [537, 318] width 493 height 16
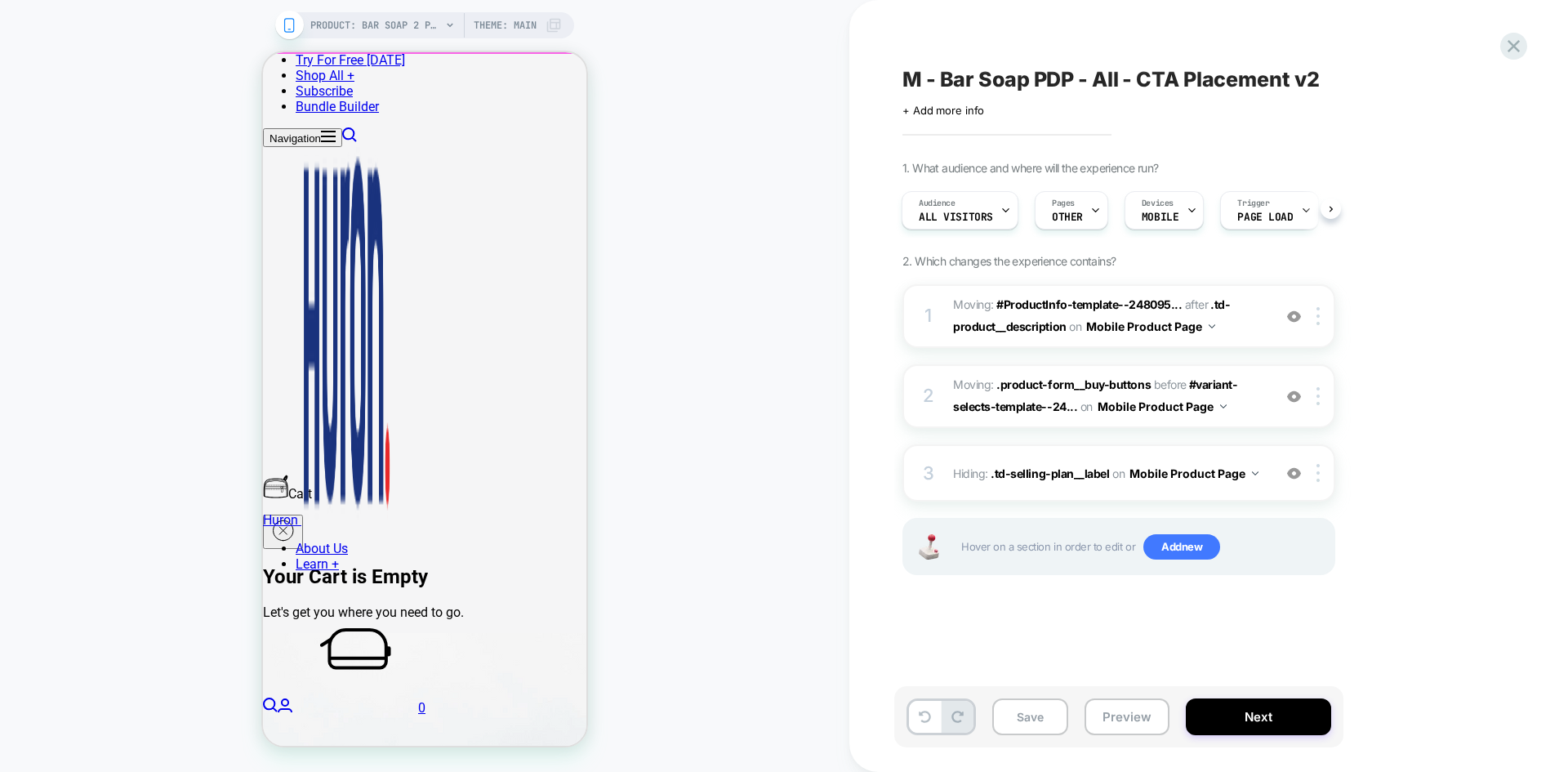
scroll to position [444, 0]
click at [1290, 321] on img at bounding box center [1294, 315] width 13 height 13
click at [1296, 313] on img at bounding box center [1294, 315] width 13 height 13
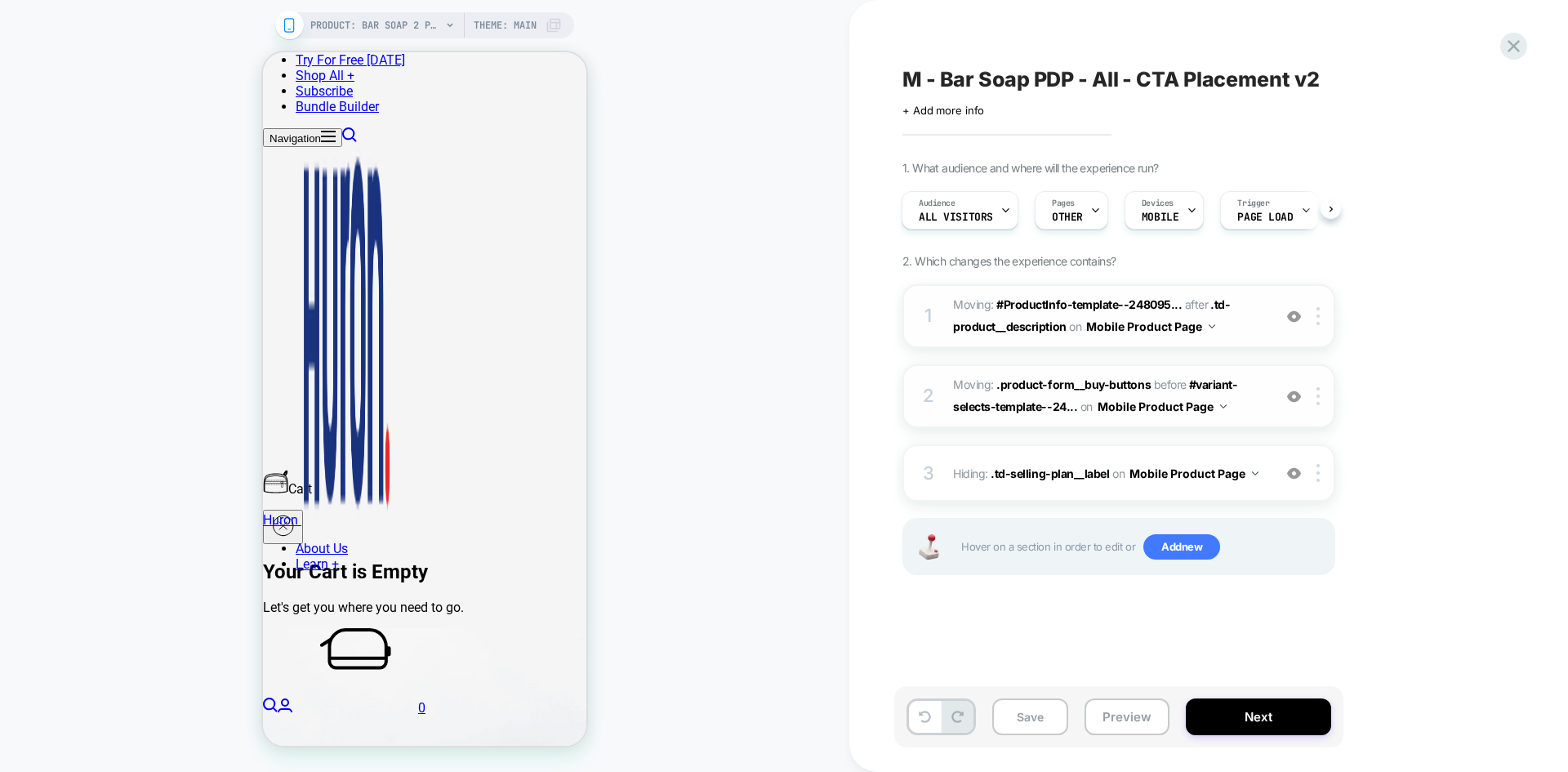
click at [1298, 391] on img at bounding box center [1294, 395] width 13 height 13
click at [1300, 475] on img at bounding box center [1294, 473] width 13 height 13
click at [1031, 715] on button "Save" at bounding box center [1030, 716] width 76 height 37
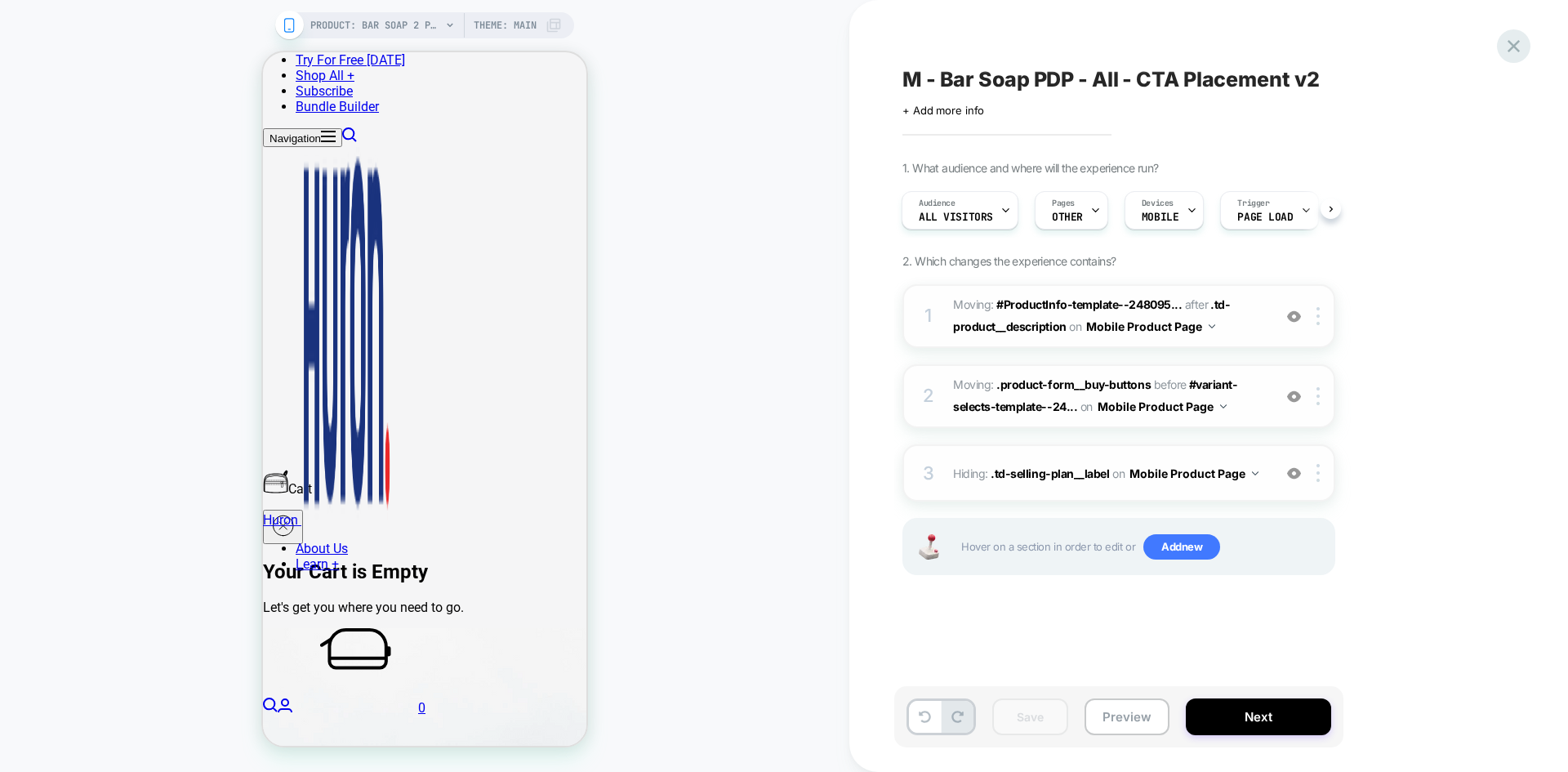
click at [1518, 49] on icon at bounding box center [1514, 46] width 22 height 22
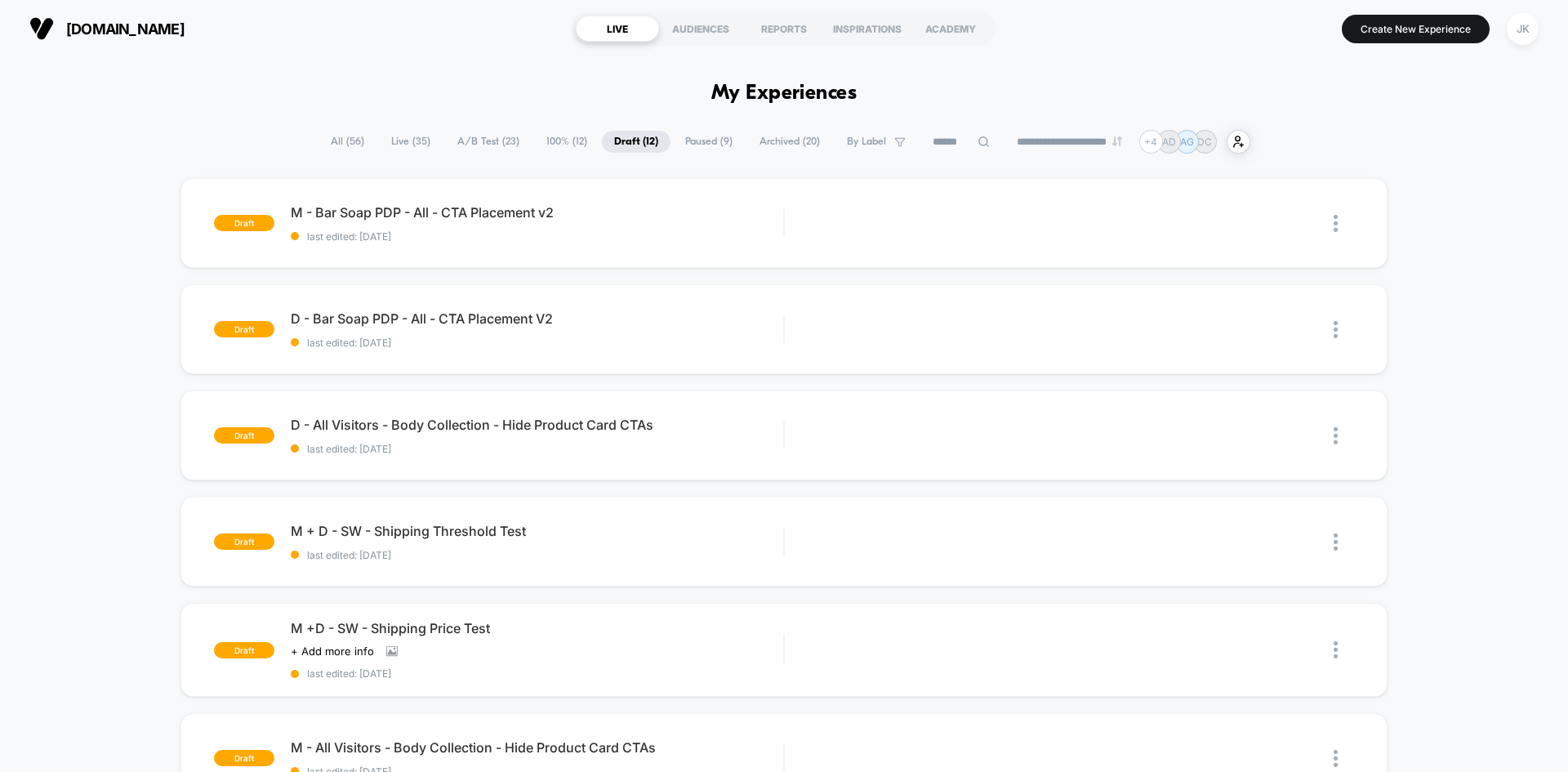
click at [685, 138] on span "Paused ( 9 )" at bounding box center [709, 141] width 72 height 22
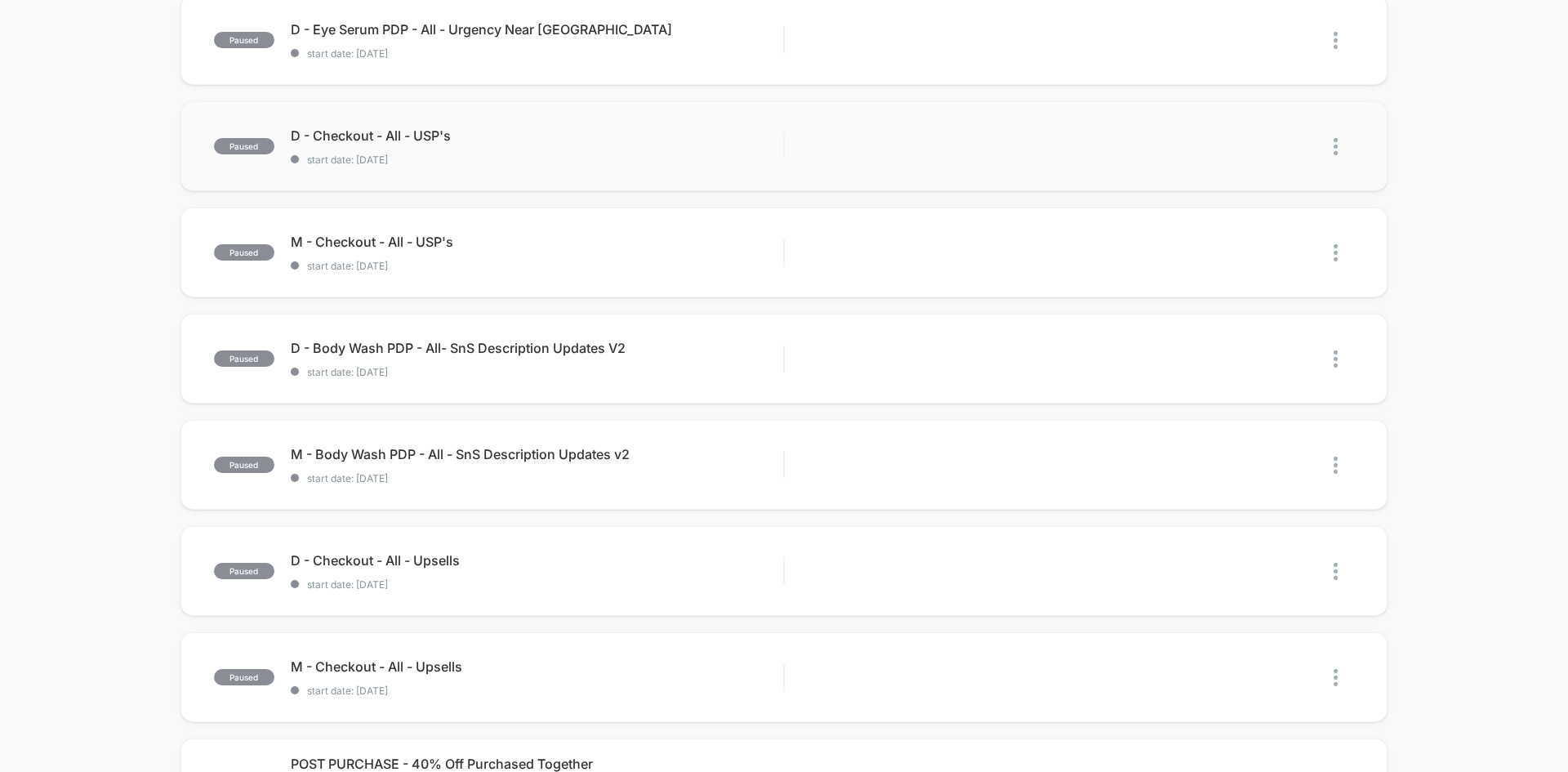
scroll to position [568, 0]
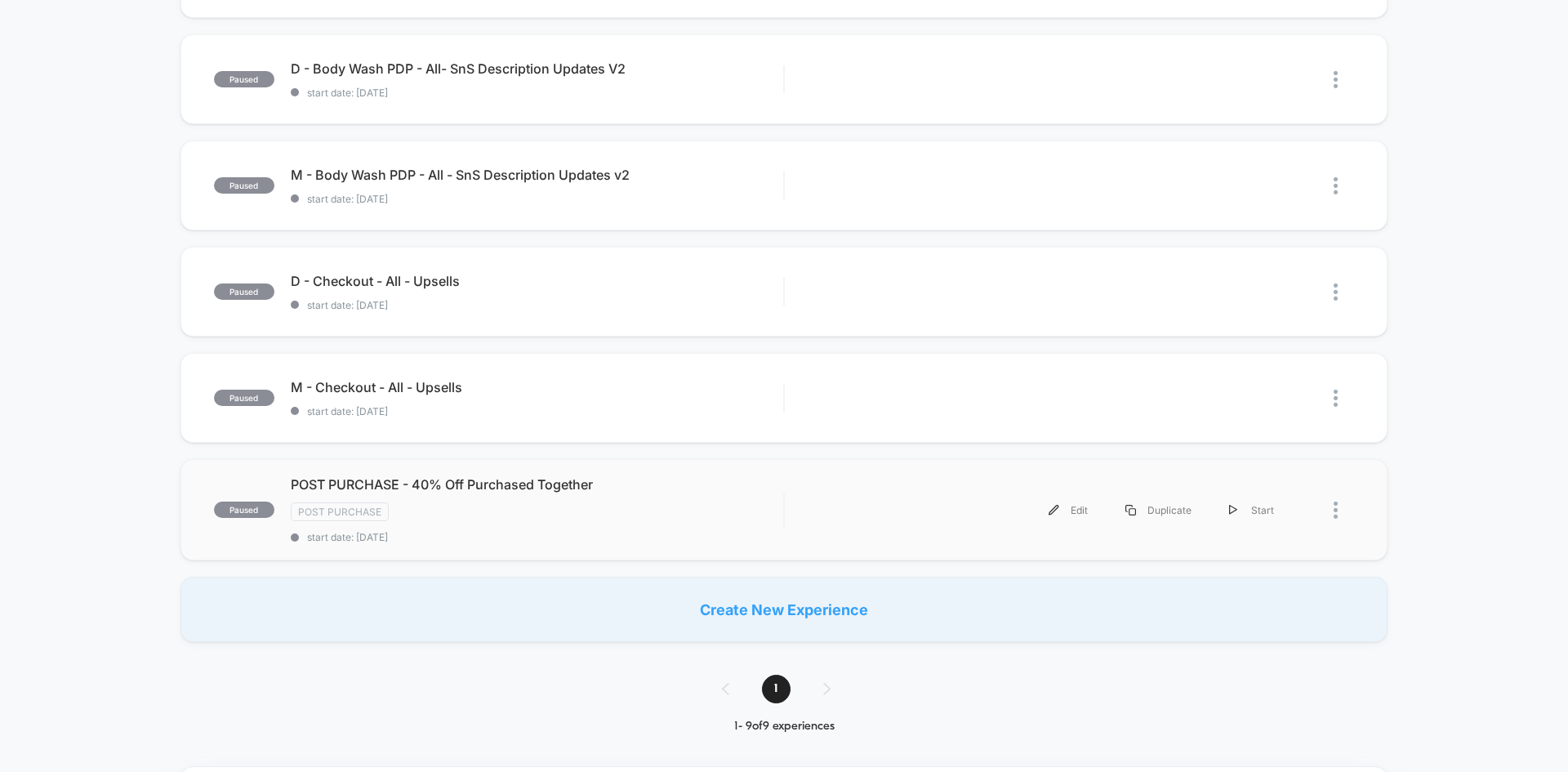
click at [548, 476] on span "POST PURCHASE - 40% Off Purchased Together" at bounding box center [537, 484] width 493 height 16
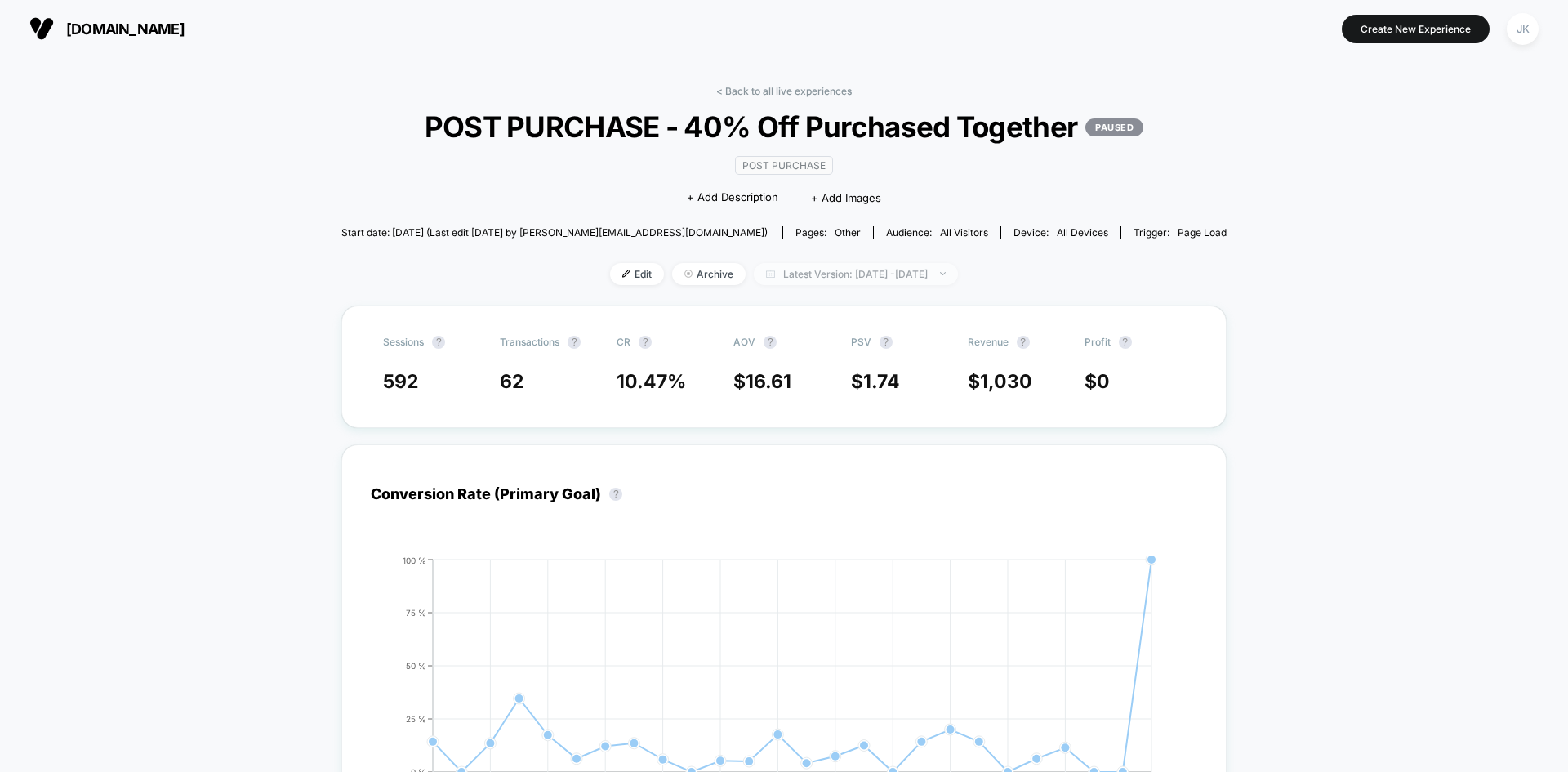
click at [928, 285] on span "Latest Version: [DATE] - [DATE]" at bounding box center [856, 274] width 204 height 22
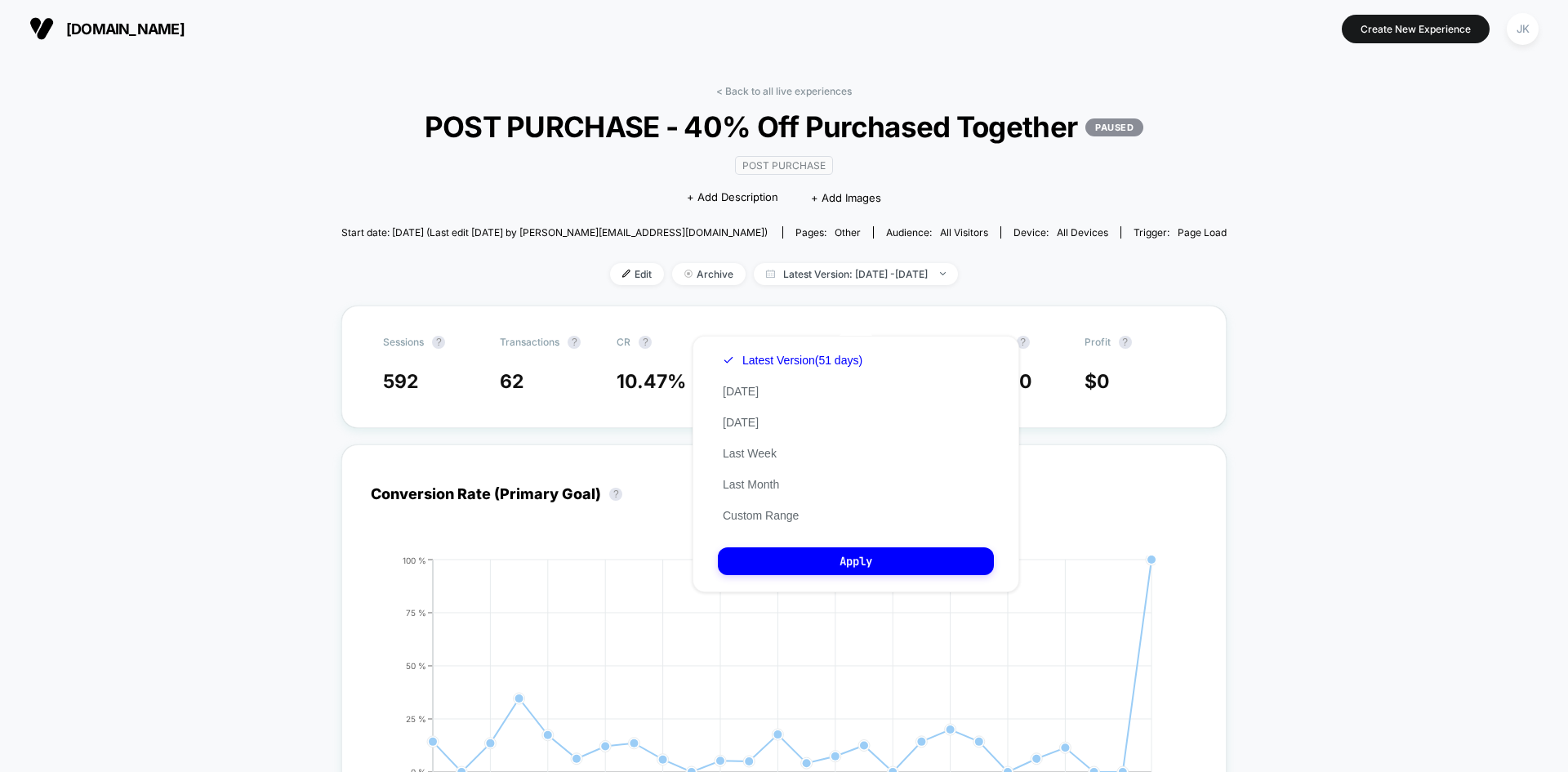
click at [1022, 285] on div "Edit Archive Latest Version: [DATE] - [DATE]" at bounding box center [784, 274] width 886 height 22
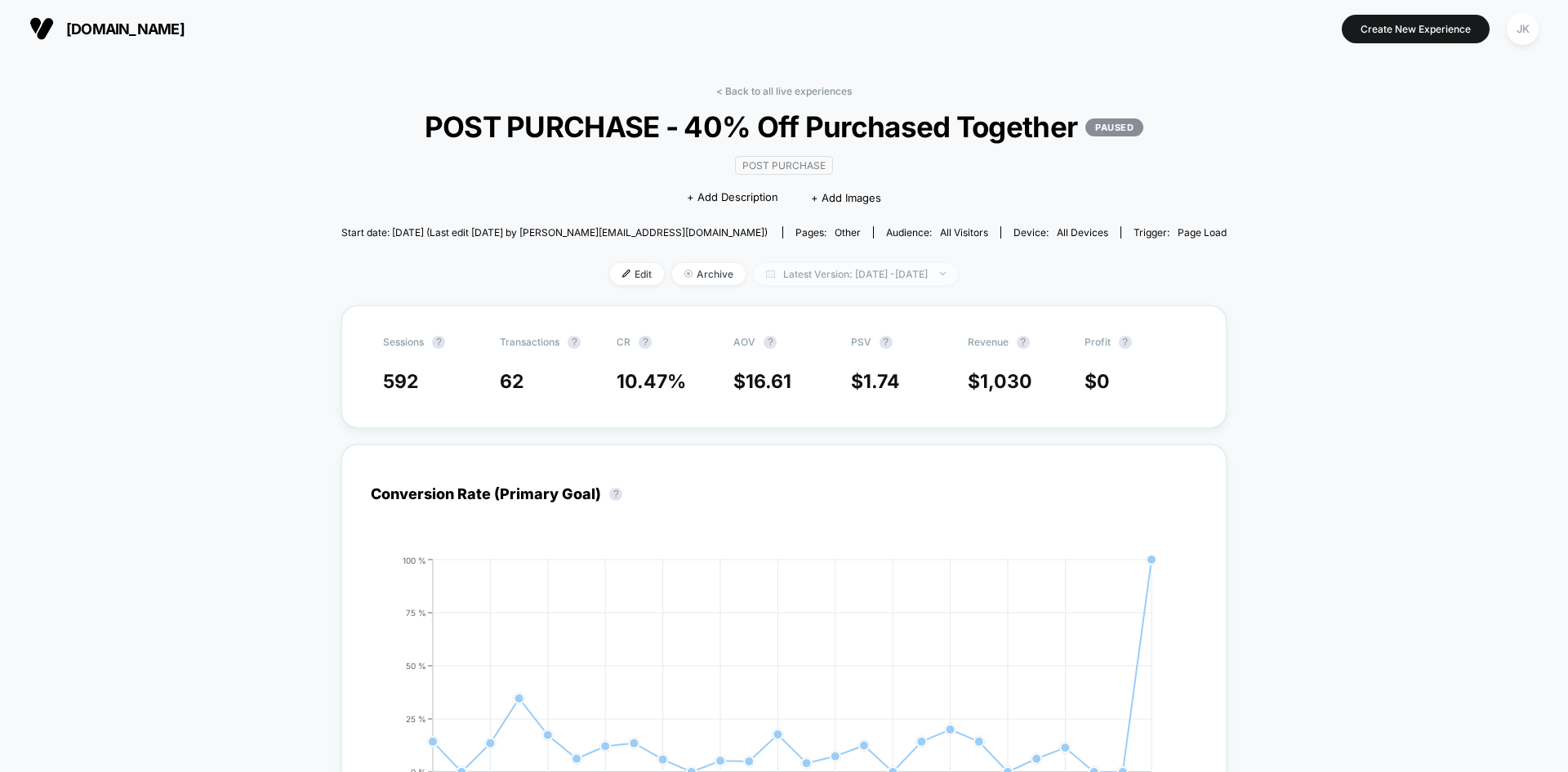
click at [909, 285] on span "Latest Version: [DATE] - [DATE]" at bounding box center [856, 274] width 204 height 22
select select "*"
select select "****"
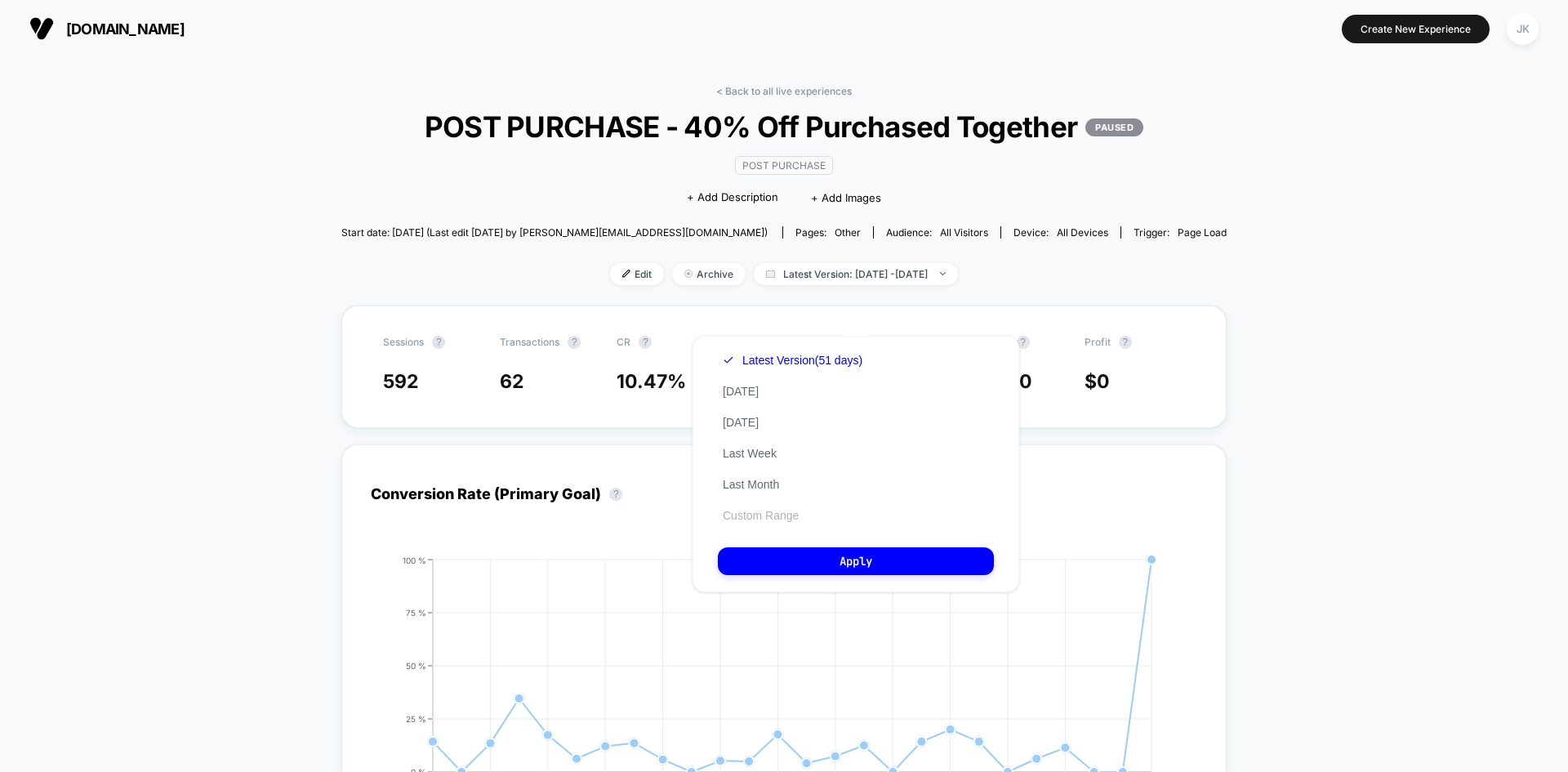
click at [753, 521] on button "Custom Range" at bounding box center [761, 515] width 85 height 14
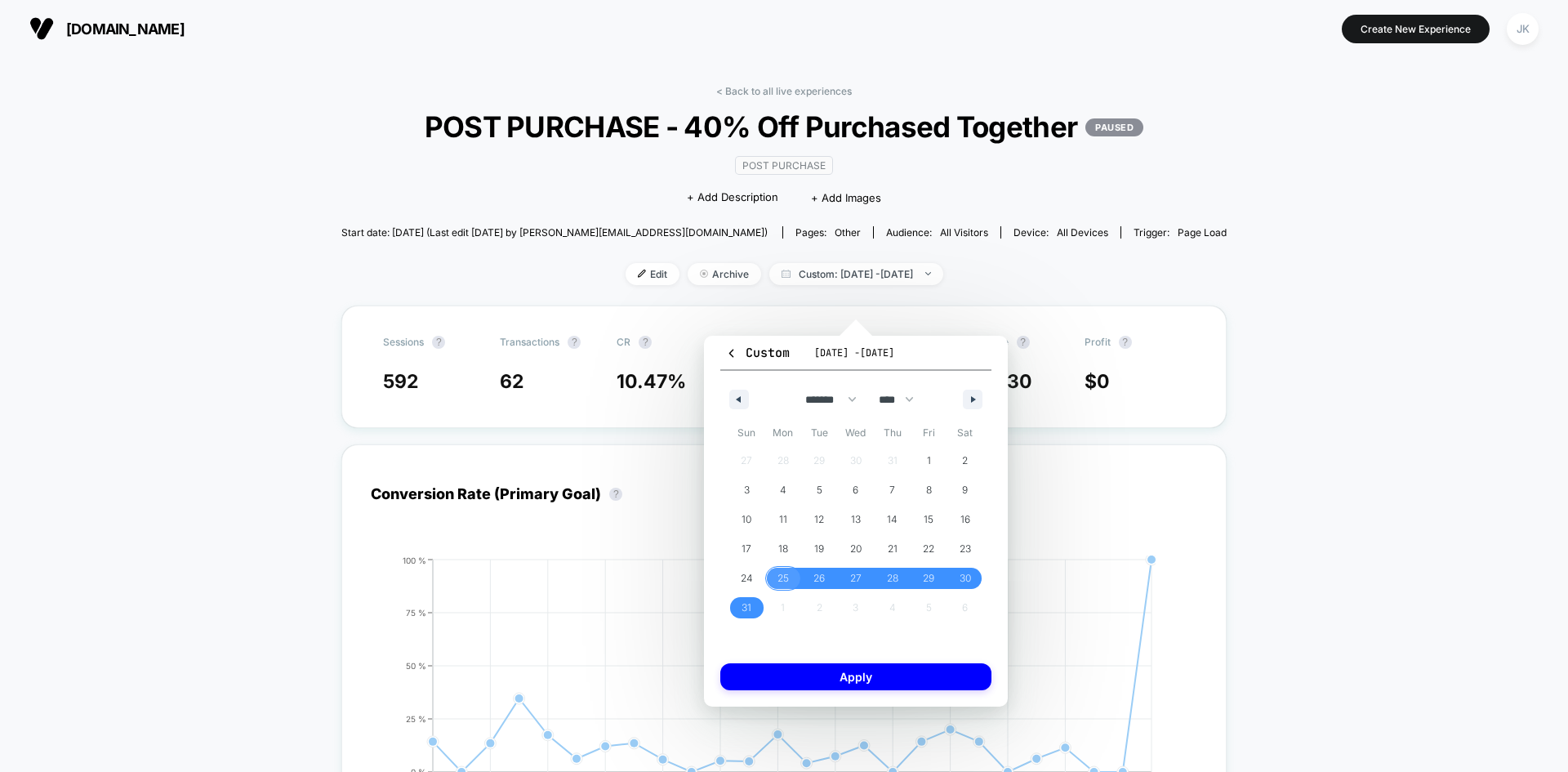
click at [780, 578] on span "25" at bounding box center [783, 578] width 12 height 30
click at [974, 394] on button "button" at bounding box center [973, 399] width 20 height 20
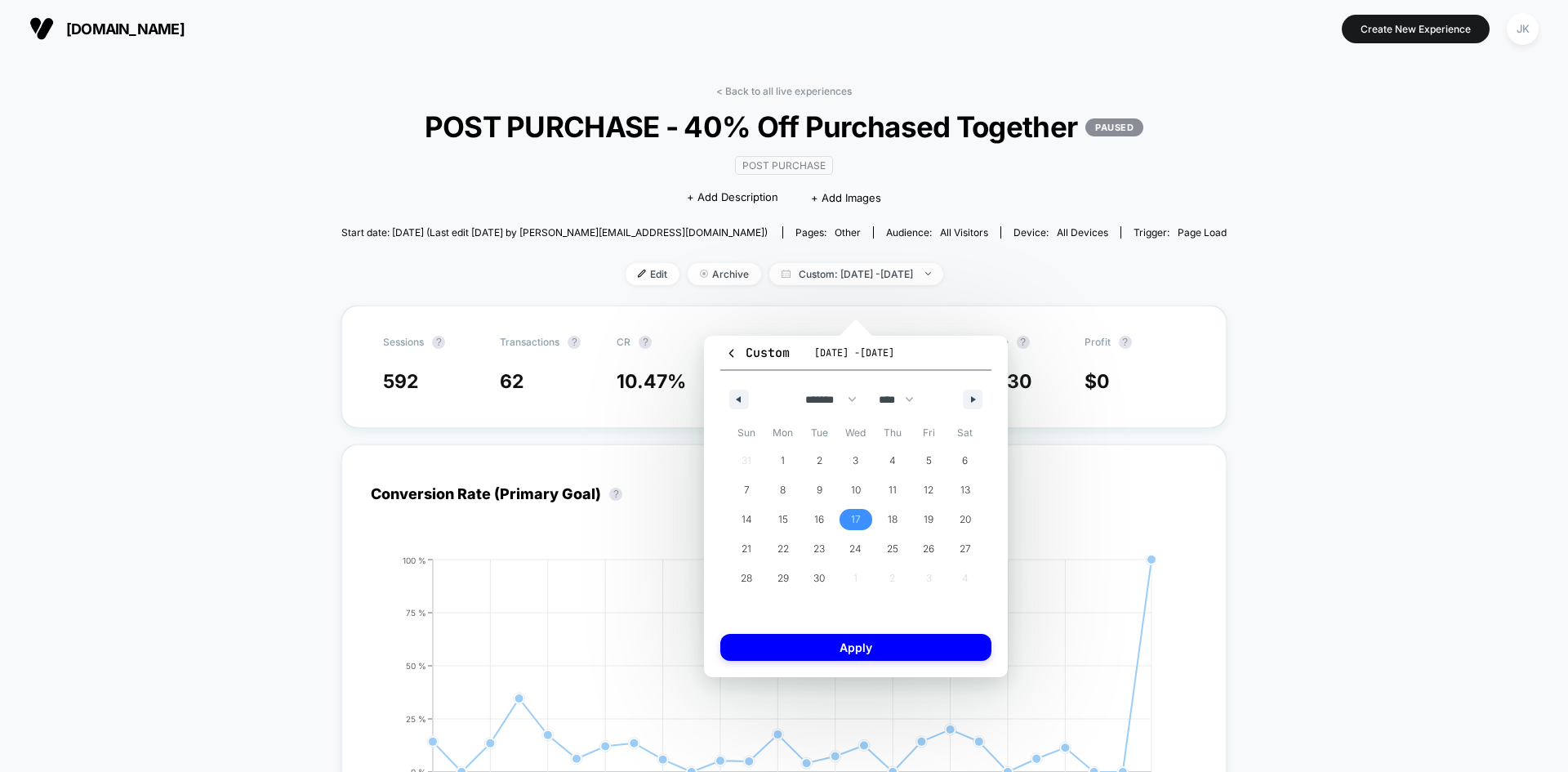
click at [850, 520] on span "17" at bounding box center [856, 519] width 37 height 22
select select "*"
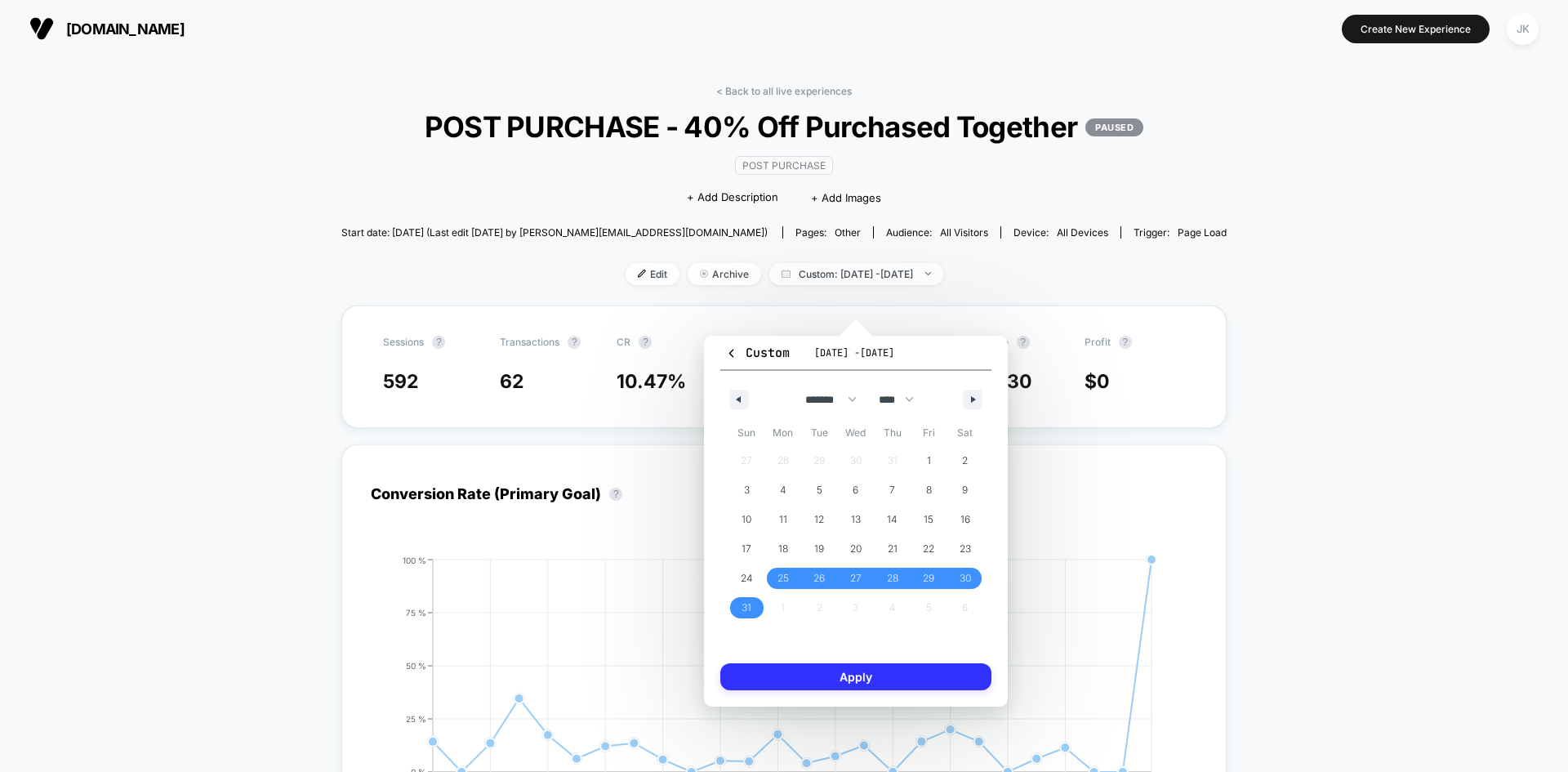
click at [841, 689] on button "Apply" at bounding box center [856, 677] width 272 height 27
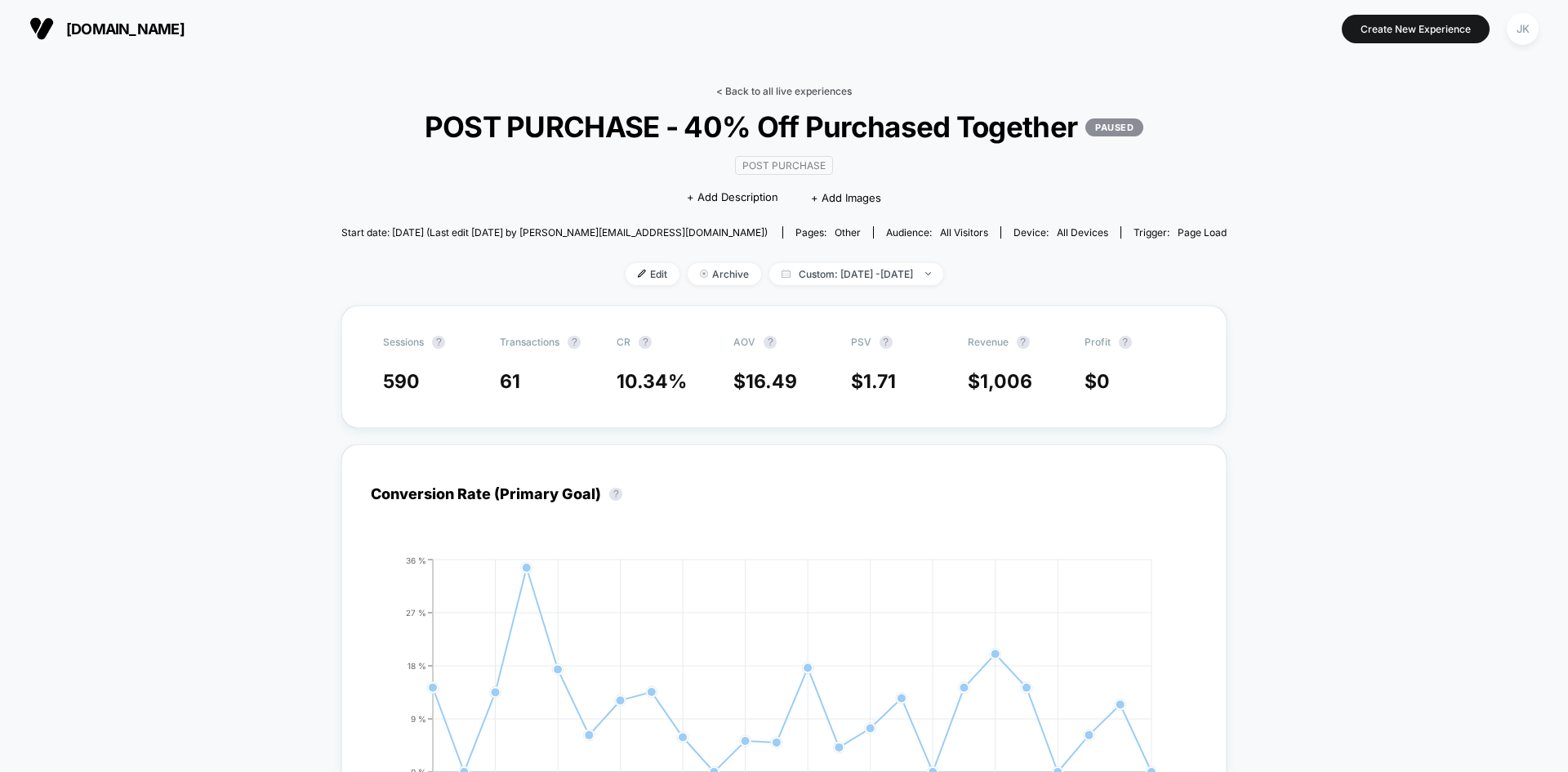
click at [794, 85] on link "< Back to all live experiences" at bounding box center [784, 91] width 136 height 13
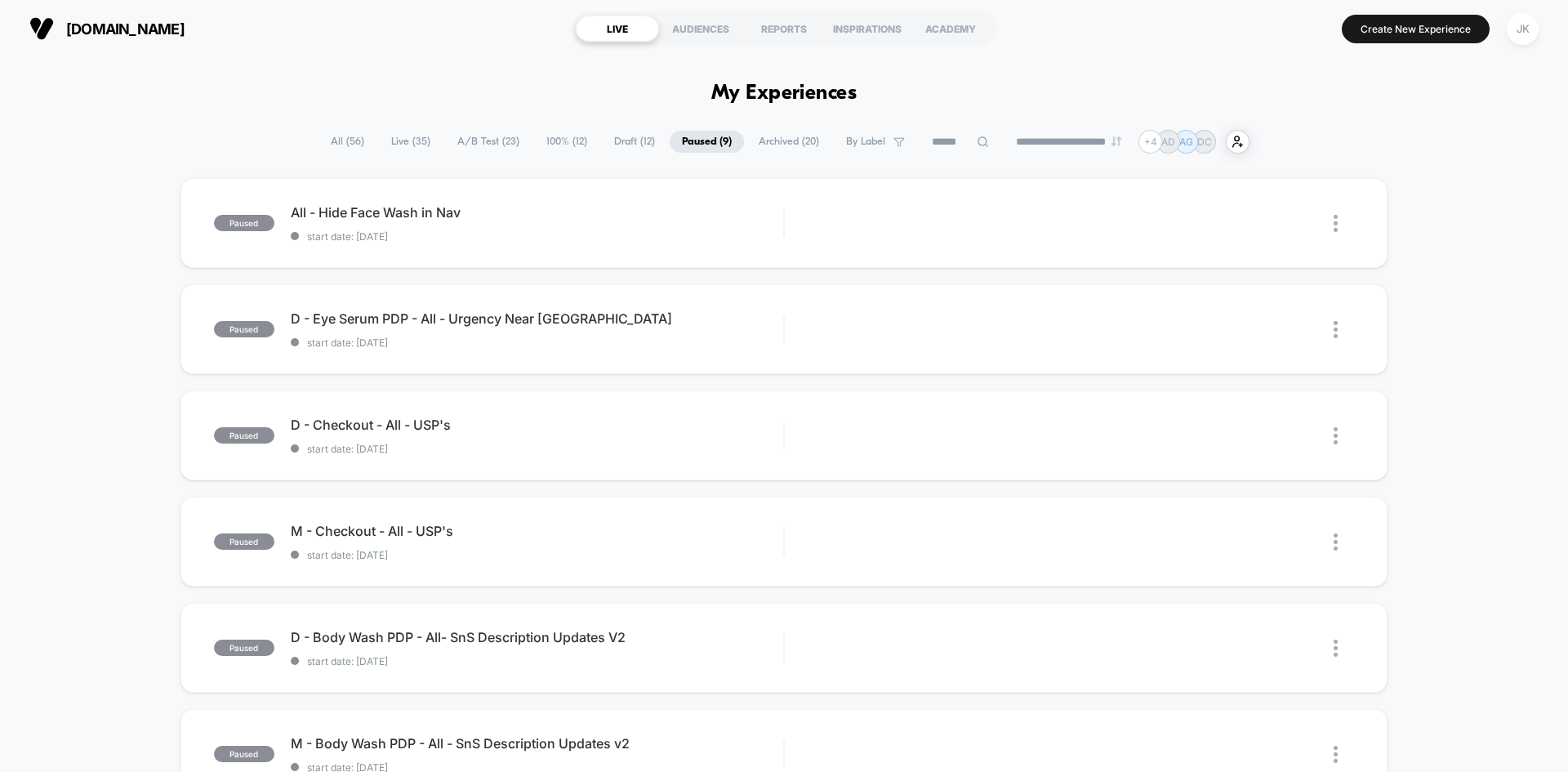
click at [562, 145] on span "100% ( 12 )" at bounding box center [566, 141] width 66 height 22
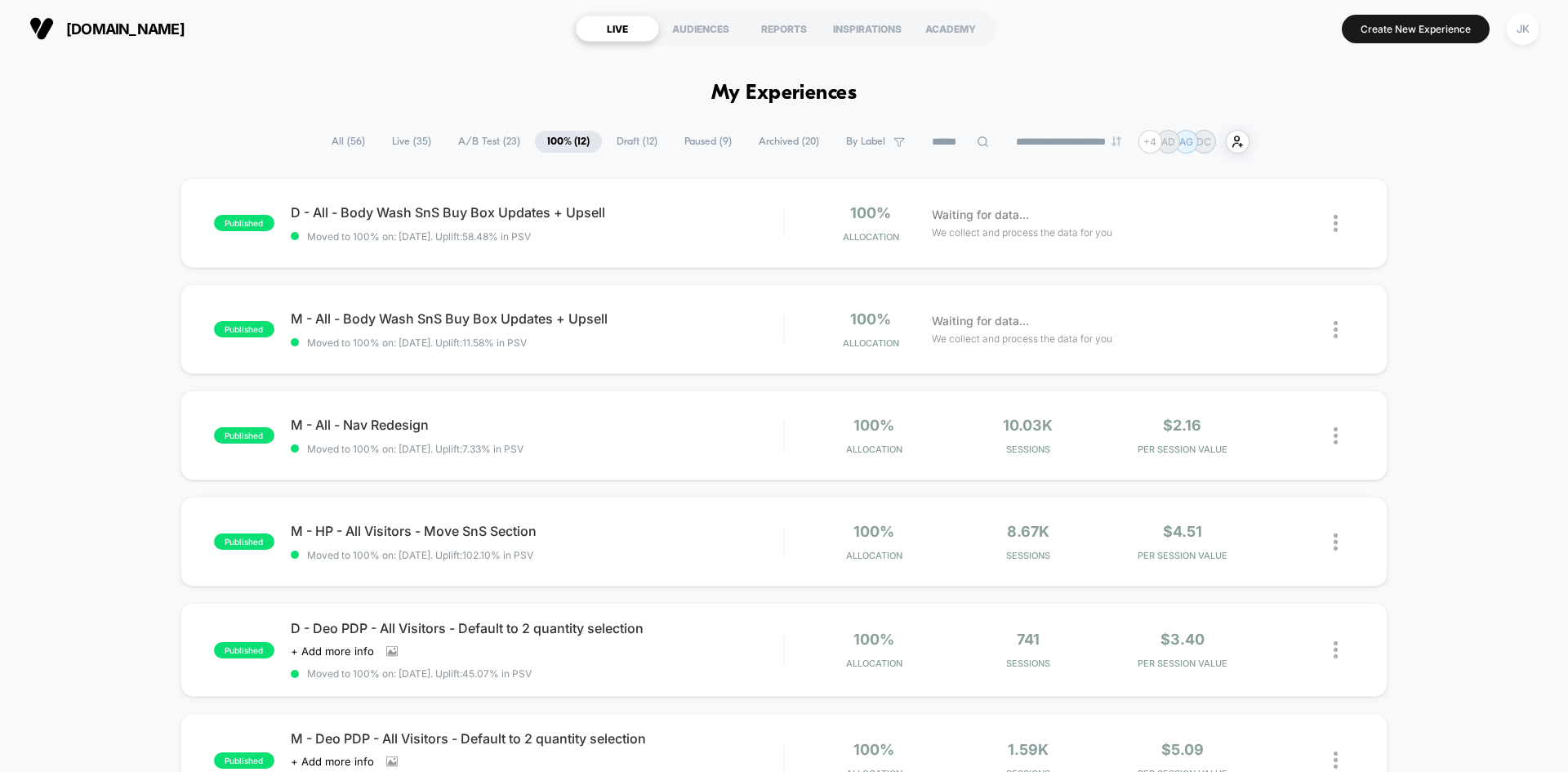
scroll to position [297, 0]
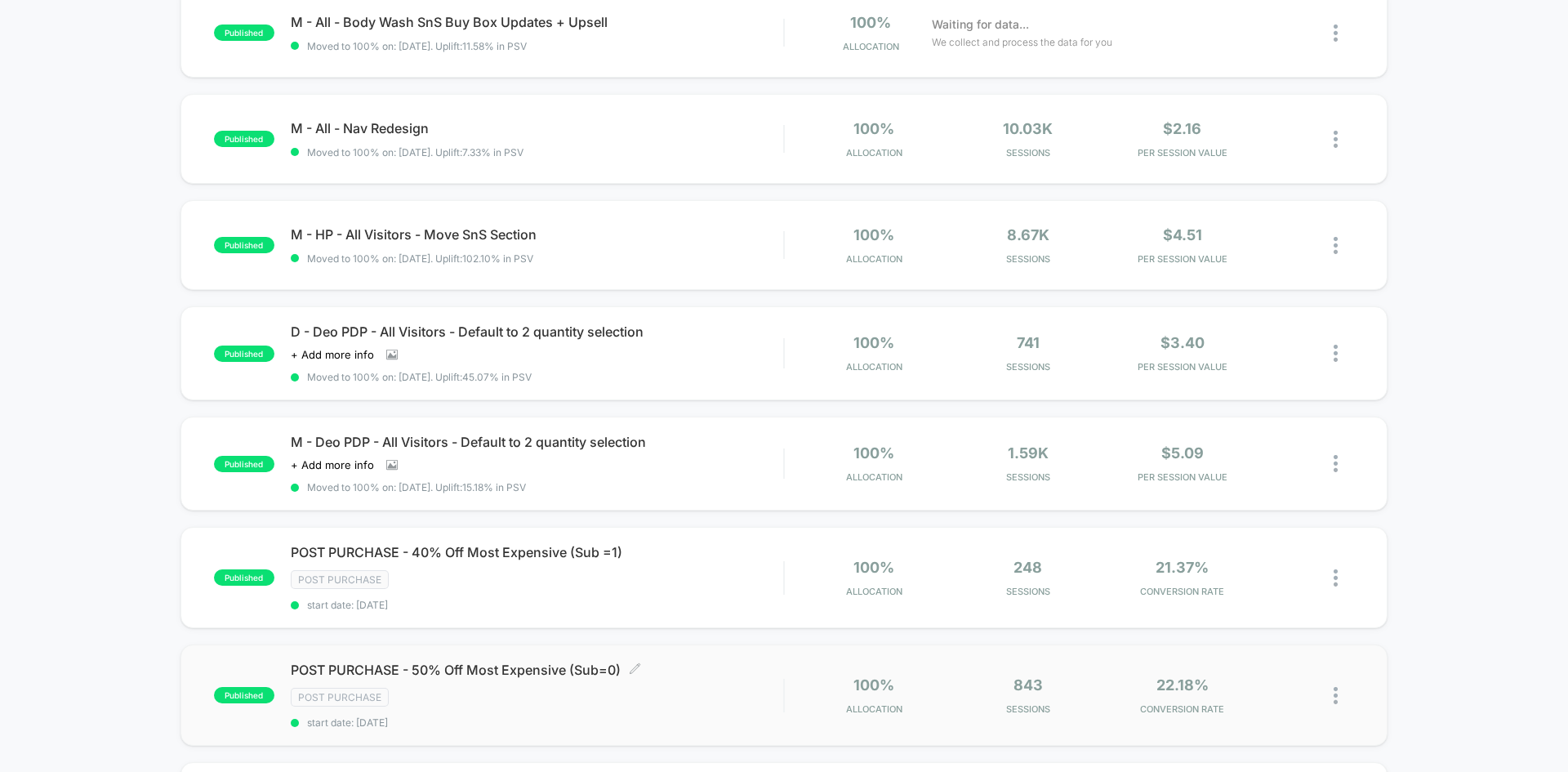
click at [532, 666] on span "POST PURCHASE - 50% Off Most Expensive (Sub=0) Click to edit experience details" at bounding box center [537, 670] width 493 height 16
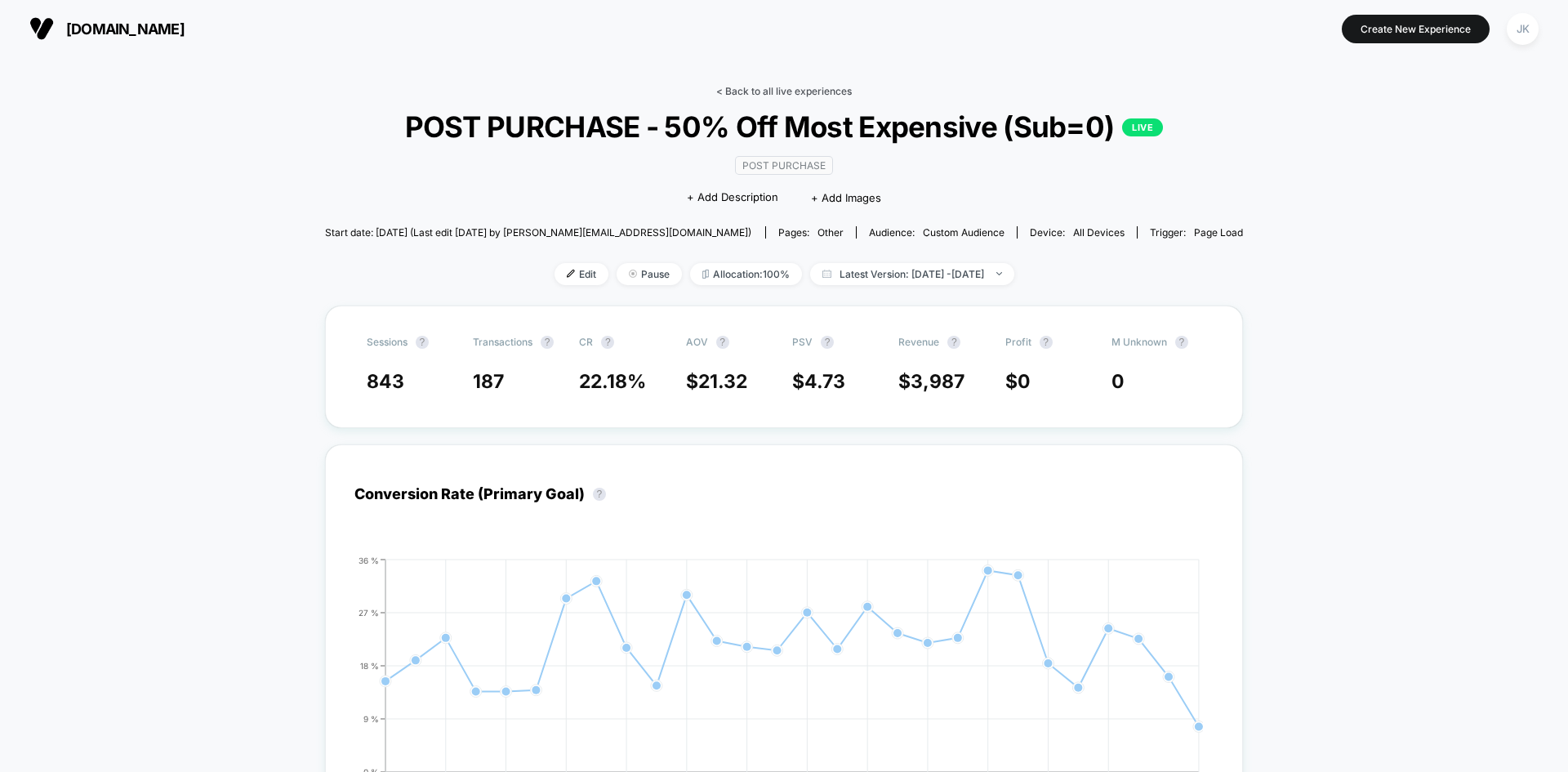
click at [780, 94] on link "< Back to all live experiences" at bounding box center [784, 91] width 136 height 13
